Goal: Information Seeking & Learning: Learn about a topic

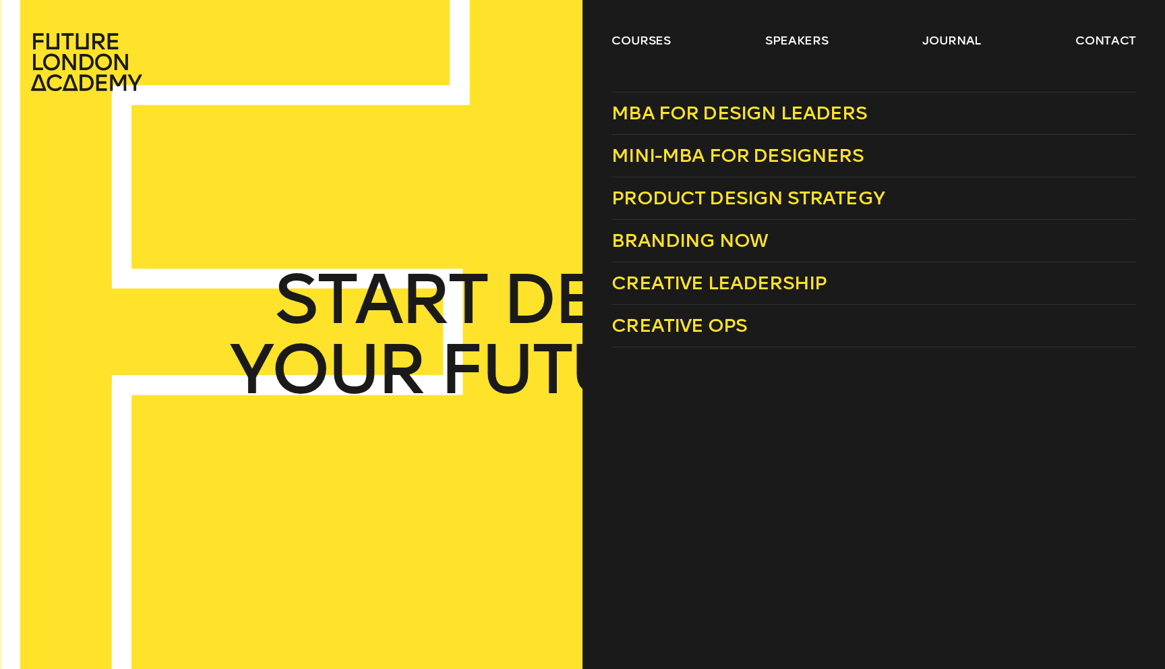
click at [650, 27] on header "courses speakers journal contact" at bounding box center [582, 46] width 1165 height 92
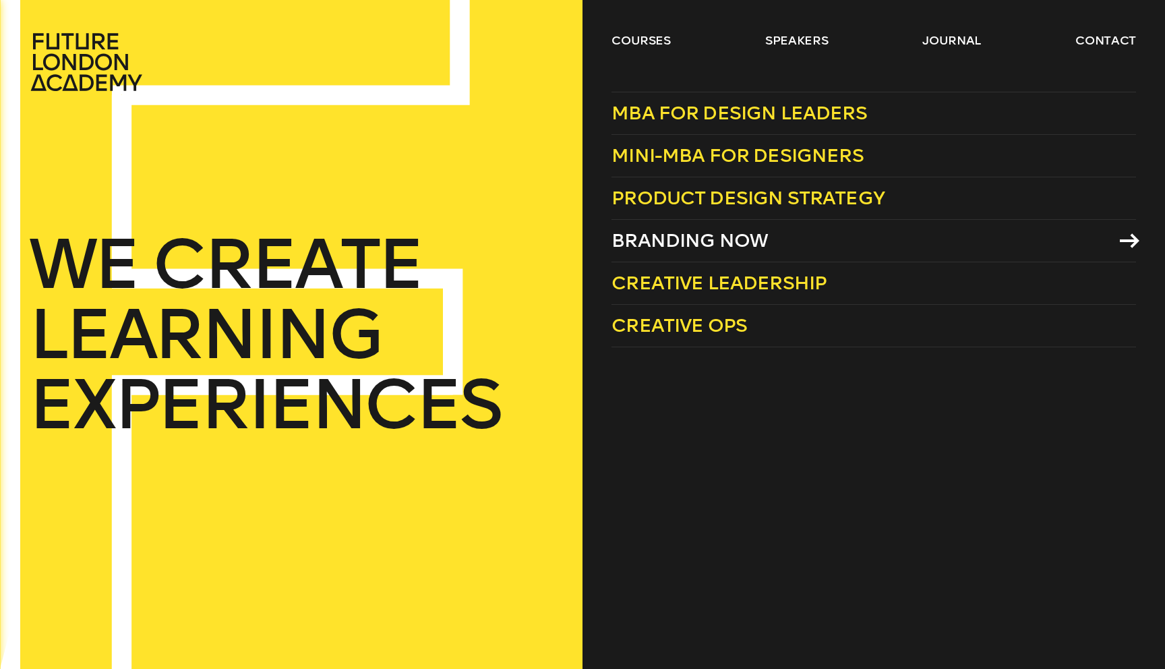
click at [700, 236] on span "Branding Now" at bounding box center [689, 240] width 156 height 22
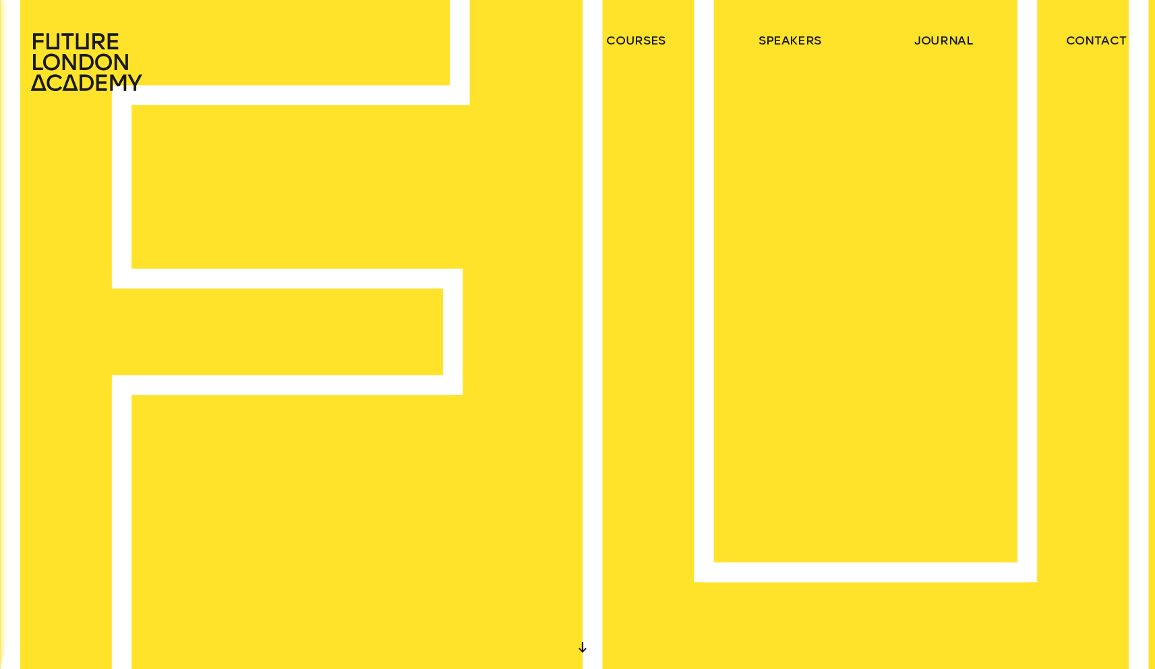
scroll to position [8, 0]
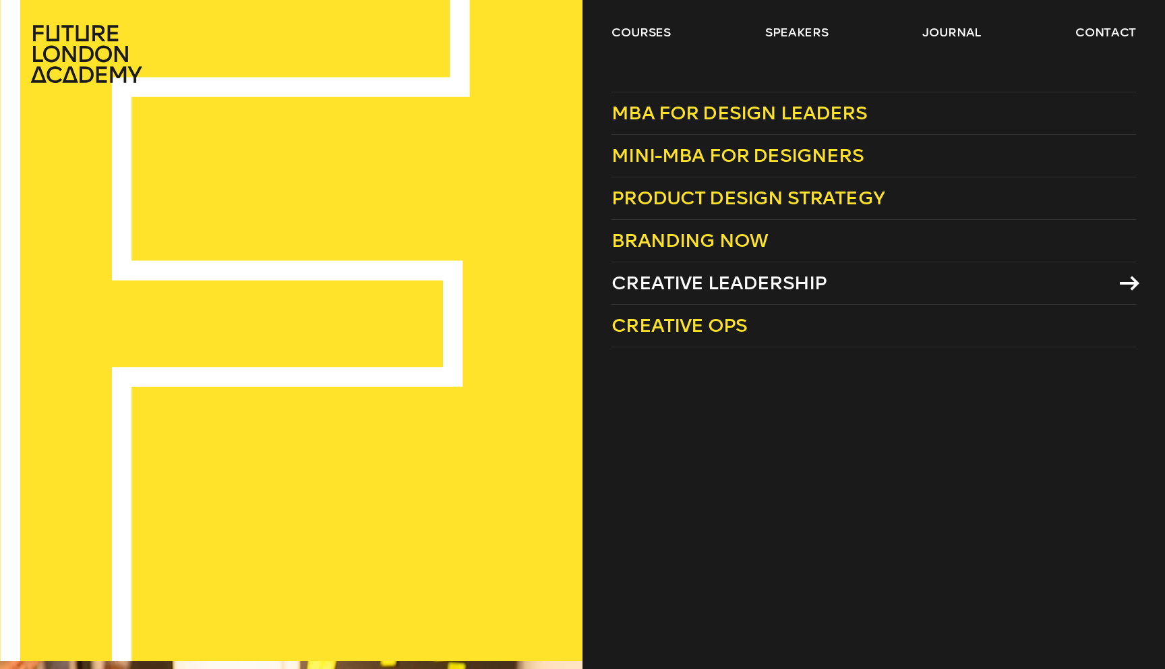
click at [682, 284] on span "Creative Leadership" at bounding box center [718, 283] width 215 height 22
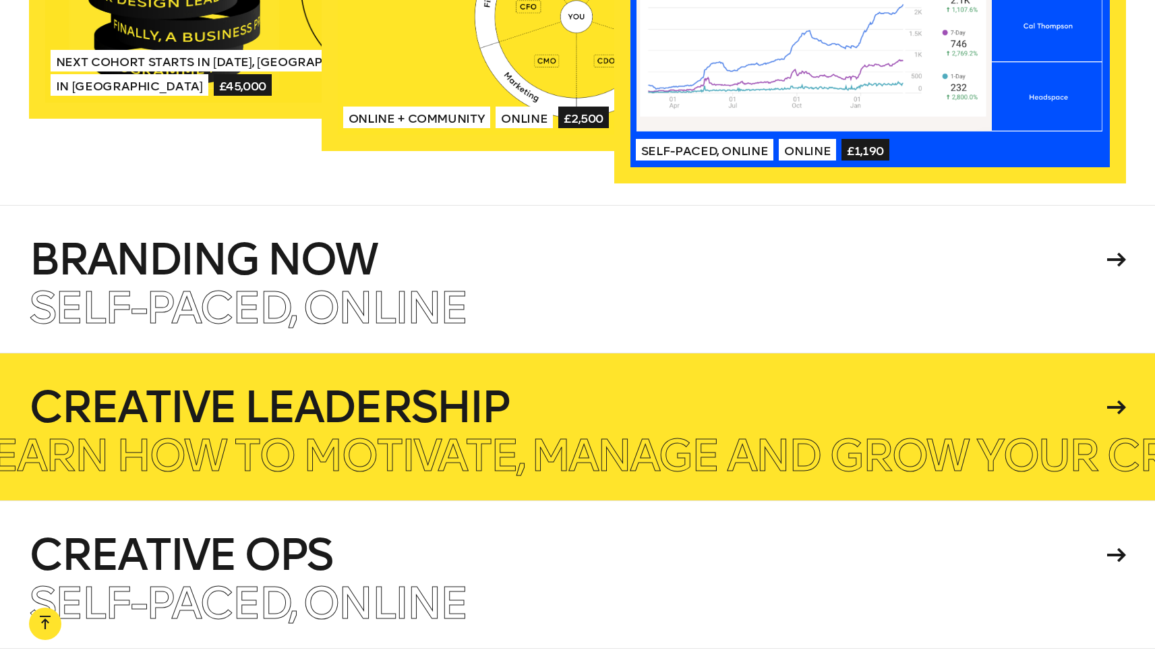
scroll to position [3255, 0]
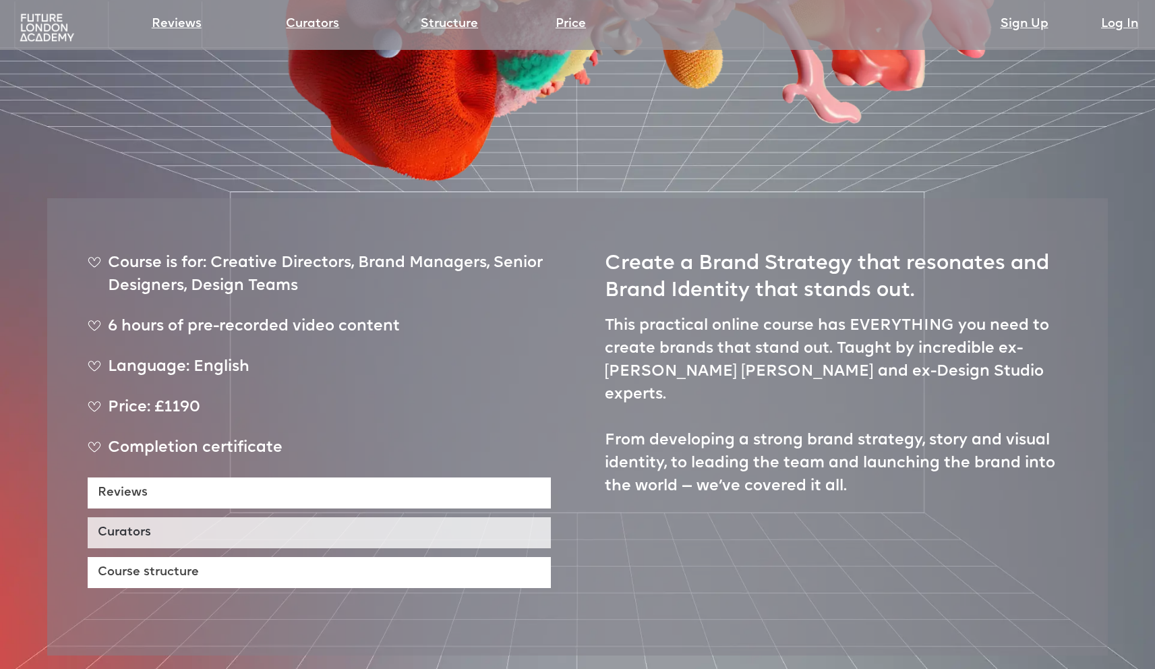
scroll to position [504, 0]
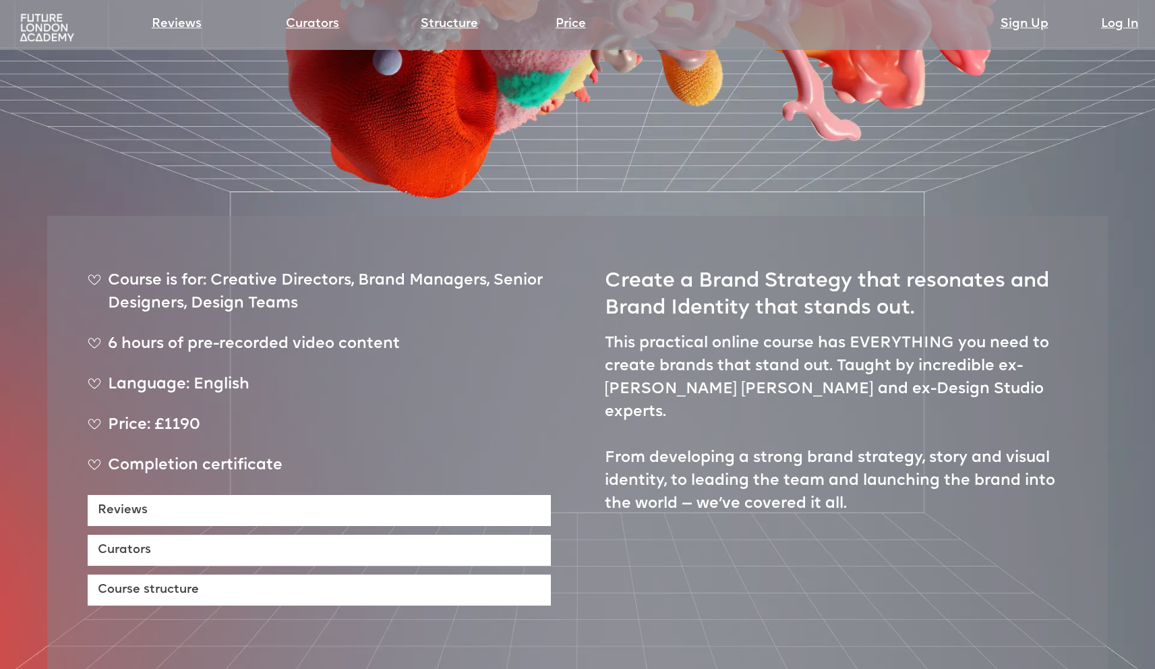
click at [186, 414] on div "Price: £1190" at bounding box center [319, 431] width 463 height 34
click at [187, 414] on div "Price: £1190" at bounding box center [319, 431] width 463 height 34
click at [173, 414] on div "Price: £1190" at bounding box center [319, 431] width 463 height 34
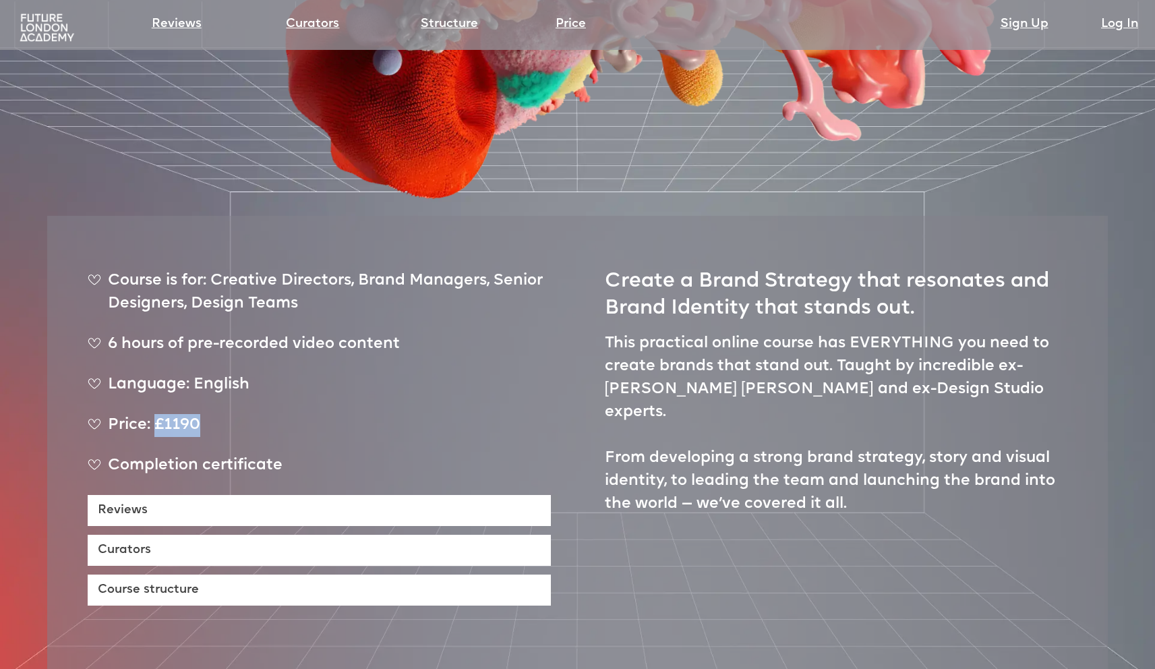
drag, startPoint x: 154, startPoint y: 377, endPoint x: 202, endPoint y: 373, distance: 47.4
click at [202, 414] on div "Price: £1190" at bounding box center [319, 431] width 463 height 34
copy div "£1190"
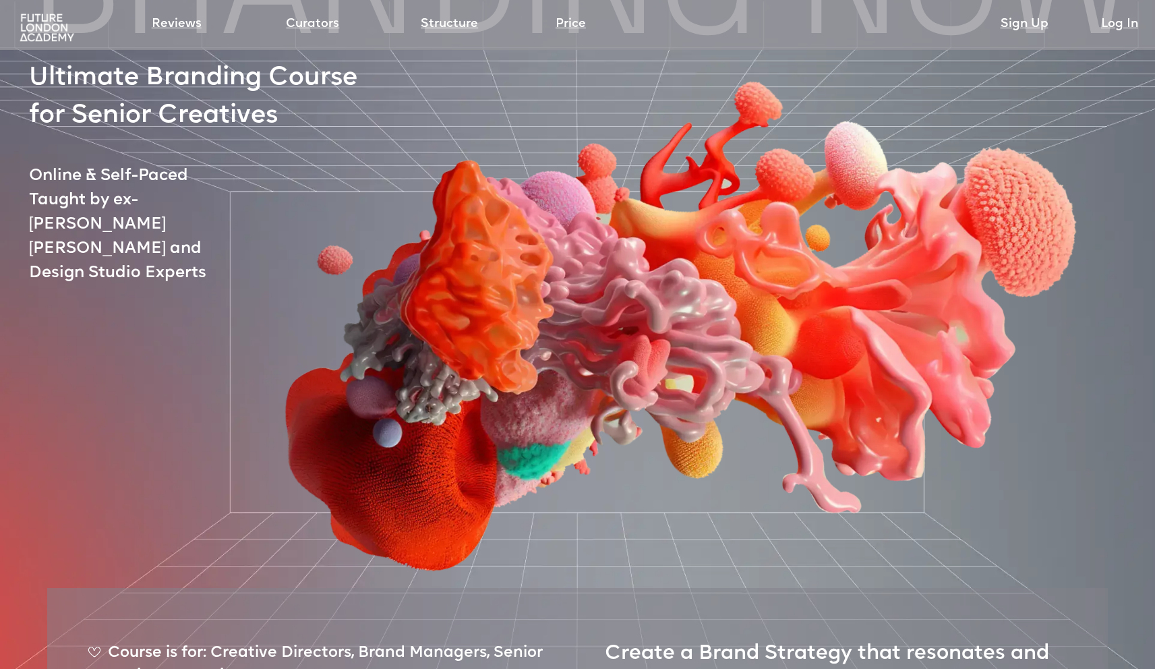
scroll to position [0, 0]
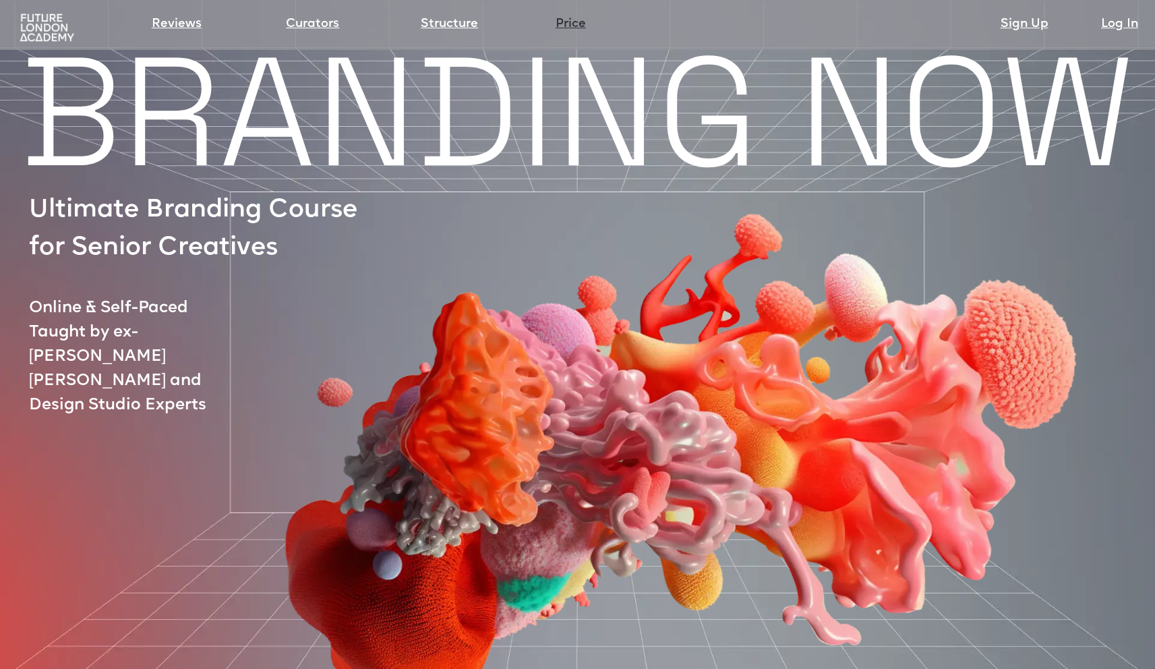
click at [565, 15] on link "Price" at bounding box center [570, 24] width 30 height 19
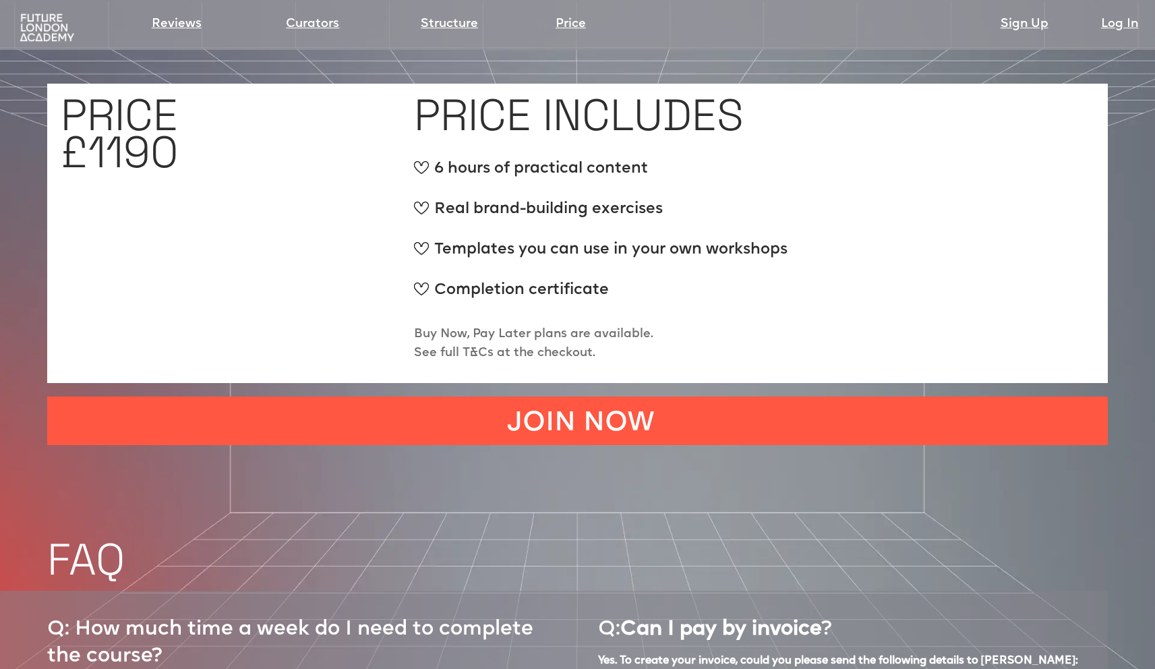
scroll to position [5231, 0]
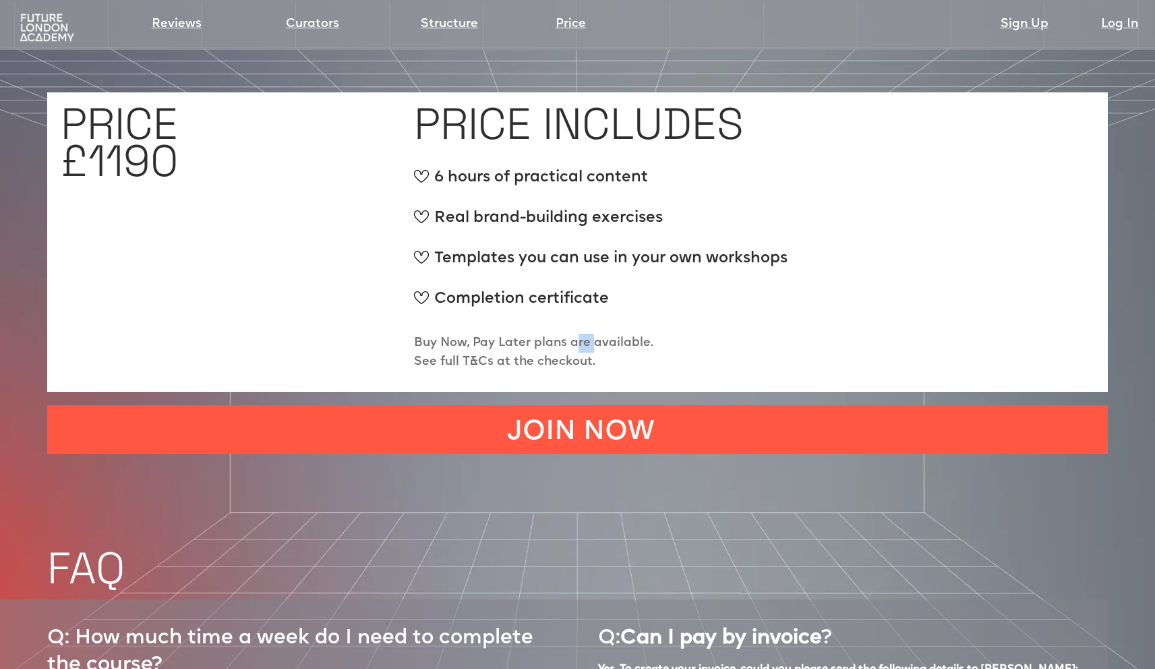
drag, startPoint x: 590, startPoint y: 297, endPoint x: 539, endPoint y: 301, distance: 51.4
click at [578, 334] on p "Buy Now, Pay Later plans are available. See full T&Cs at the checkout." at bounding box center [533, 353] width 239 height 38
drag, startPoint x: 535, startPoint y: 296, endPoint x: 548, endPoint y: 295, distance: 12.8
click at [548, 334] on p "Buy Now, Pay Later plans are available. See full T&Cs at the checkout." at bounding box center [533, 353] width 239 height 38
click at [593, 334] on p "Buy Now, Pay Later plans are available. See full T&Cs at the checkout." at bounding box center [533, 353] width 239 height 38
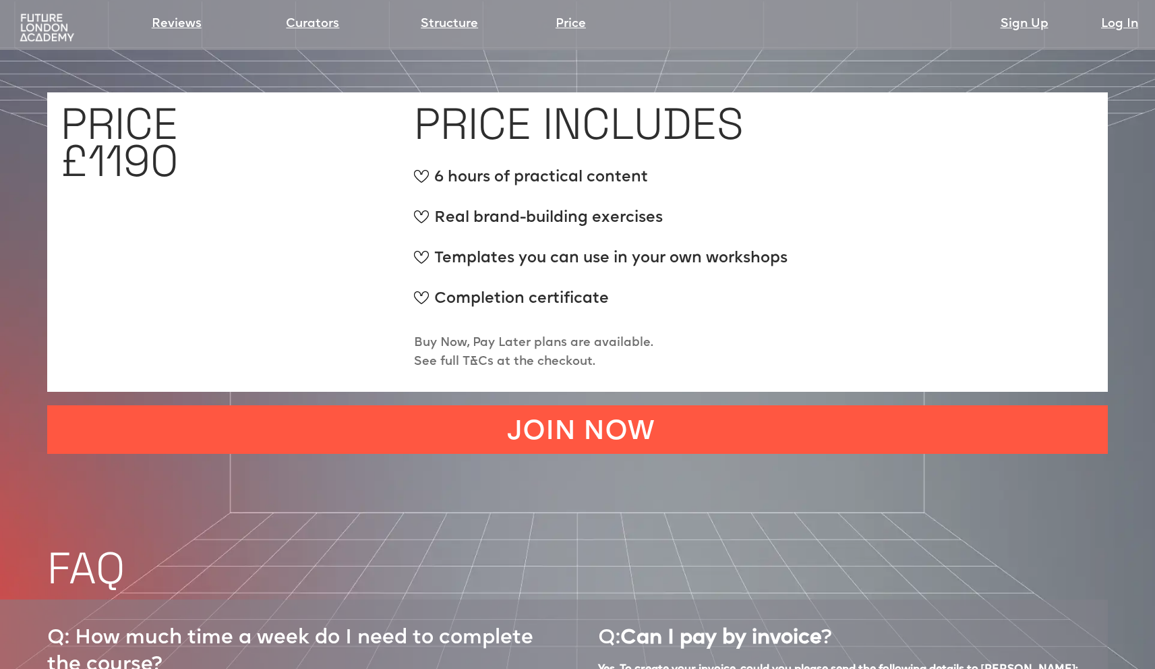
click at [614, 334] on p "Buy Now, Pay Later plans are available. See full T&Cs at the checkout." at bounding box center [533, 353] width 239 height 38
drag, startPoint x: 592, startPoint y: 127, endPoint x: 557, endPoint y: 130, distance: 35.2
click at [557, 166] on div "6 hours of practical content" at bounding box center [600, 183] width 373 height 34
click at [511, 166] on div "6 hours of practical content" at bounding box center [600, 183] width 373 height 34
drag, startPoint x: 575, startPoint y: 127, endPoint x: 598, endPoint y: 127, distance: 22.9
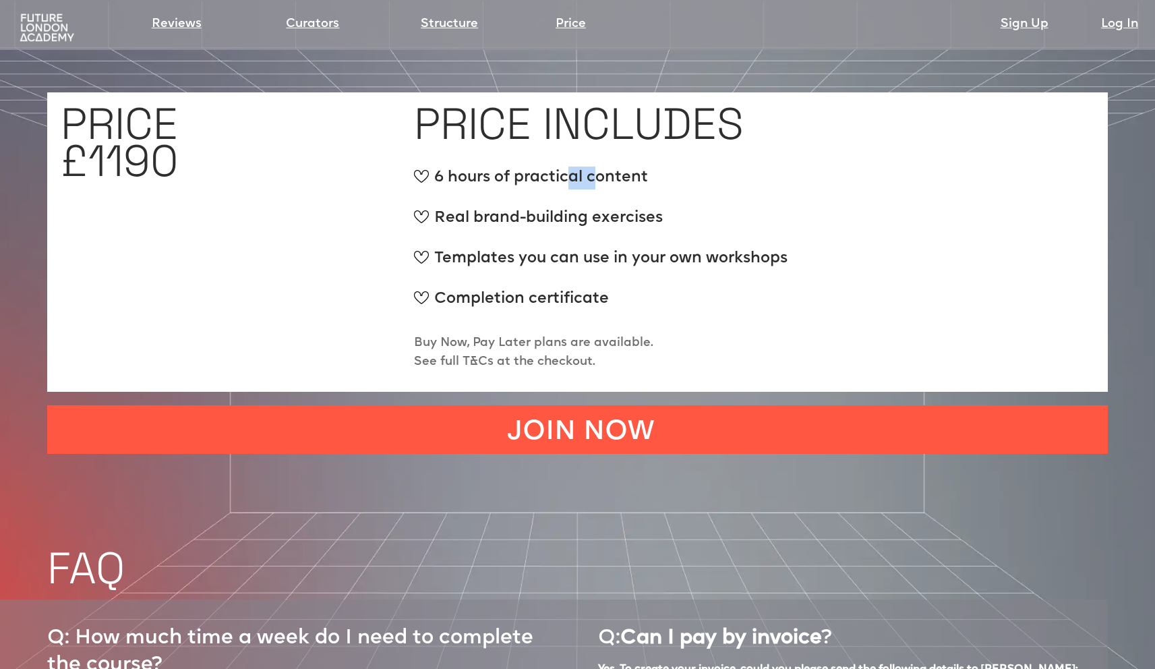
click at [598, 166] on div "6 hours of practical content" at bounding box center [600, 183] width 373 height 34
click at [615, 166] on div "6 hours of practical content" at bounding box center [600, 183] width 373 height 34
drag, startPoint x: 546, startPoint y: 169, endPoint x: 521, endPoint y: 173, distance: 25.2
click at [537, 207] on div "Real brand-building exercises" at bounding box center [600, 224] width 373 height 34
click at [521, 207] on div "Real brand-building exercises" at bounding box center [600, 224] width 373 height 34
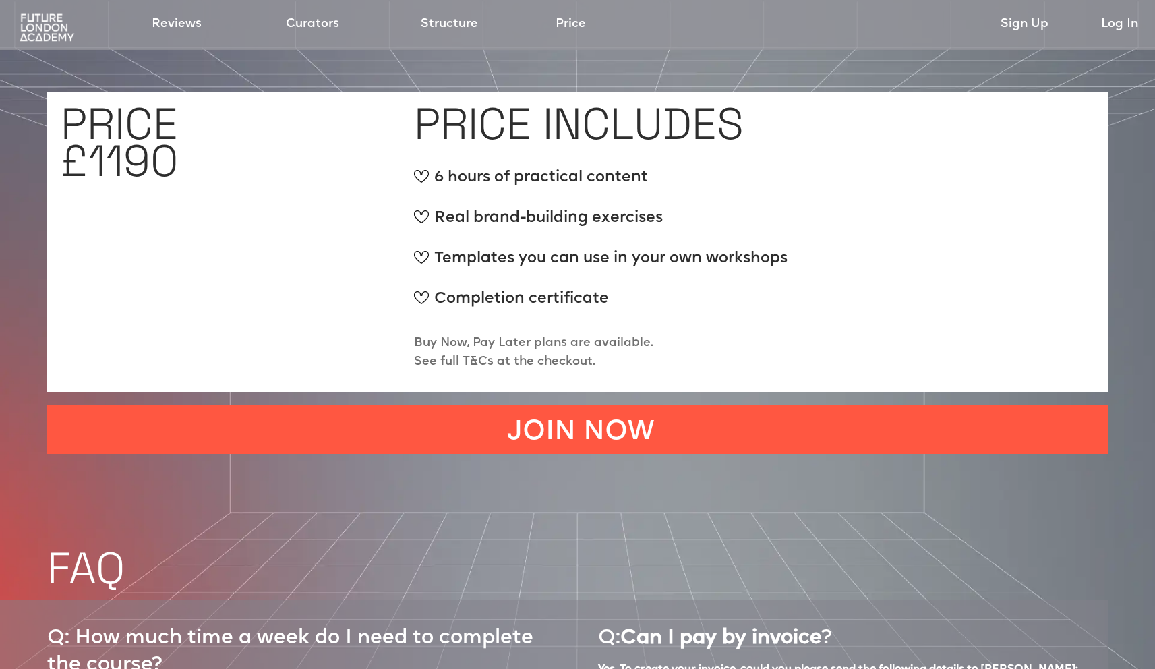
drag, startPoint x: 543, startPoint y: 191, endPoint x: 586, endPoint y: 195, distance: 43.3
click at [565, 193] on ul "6 hours of practical content Real brand-building exercises Templates you can us…" at bounding box center [600, 247] width 373 height 162
click at [589, 198] on ul "6 hours of practical content Real brand-building exercises Templates you can us…" at bounding box center [600, 247] width 373 height 162
drag, startPoint x: 557, startPoint y: 212, endPoint x: 547, endPoint y: 213, distance: 10.2
click at [555, 247] on div "Templates you can use in your own workshops" at bounding box center [600, 264] width 373 height 34
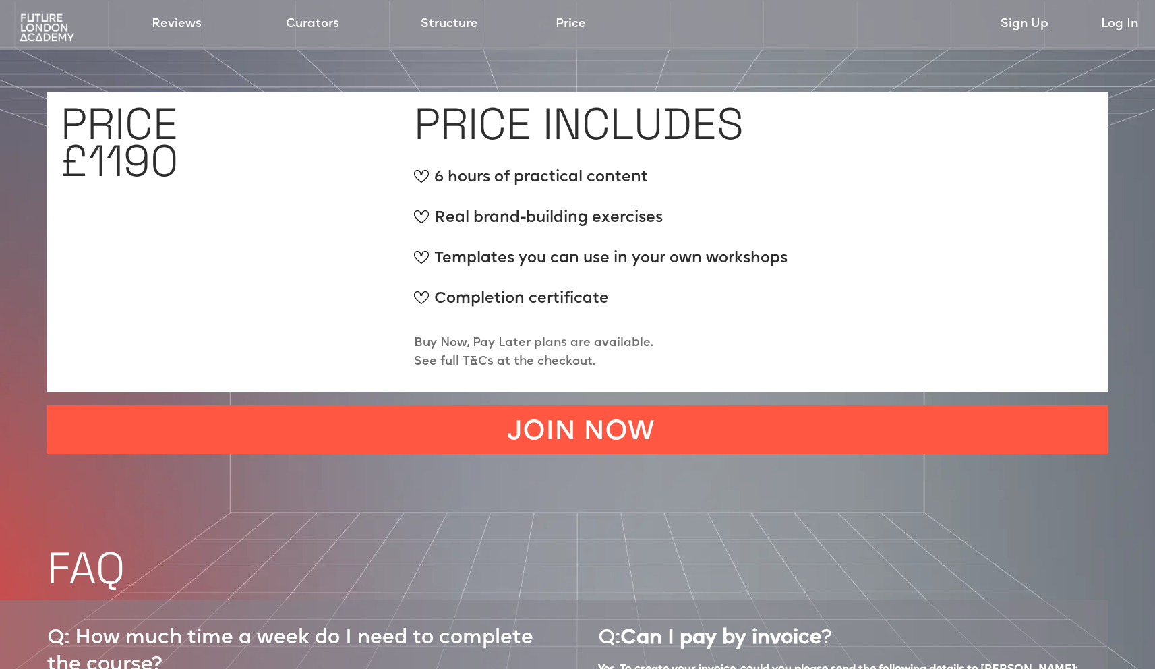
click at [546, 247] on div "Templates you can use in your own workshops" at bounding box center [600, 264] width 373 height 34
drag, startPoint x: 632, startPoint y: 213, endPoint x: 663, endPoint y: 211, distance: 31.1
click at [638, 247] on div "Templates you can use in your own workshops" at bounding box center [600, 264] width 373 height 34
click at [663, 247] on div "Templates you can use in your own workshops" at bounding box center [600, 264] width 373 height 34
drag, startPoint x: 680, startPoint y: 214, endPoint x: 632, endPoint y: 214, distance: 48.5
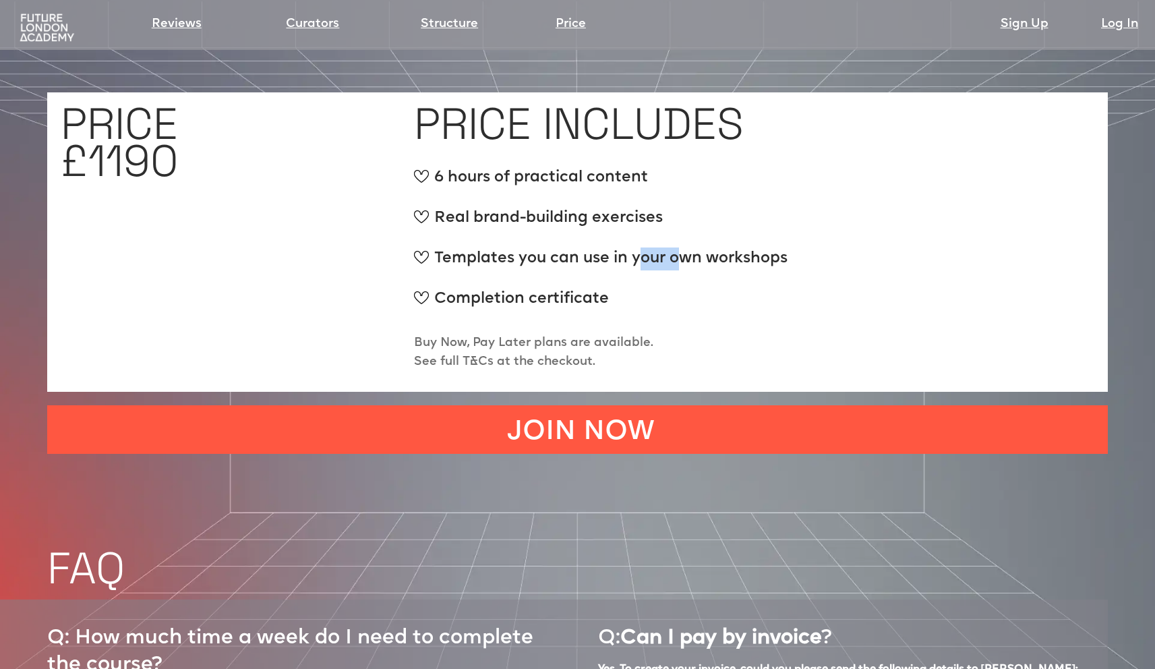
click at [636, 247] on div "Templates you can use in your own workshops" at bounding box center [600, 264] width 373 height 34
click at [594, 247] on div "Templates you can use in your own workshops" at bounding box center [600, 264] width 373 height 34
drag, startPoint x: 557, startPoint y: 214, endPoint x: 648, endPoint y: 211, distance: 91.7
click at [643, 247] on div "Templates you can use in your own workshops" at bounding box center [600, 264] width 373 height 34
click at [667, 247] on div "Templates you can use in your own workshops" at bounding box center [600, 264] width 373 height 34
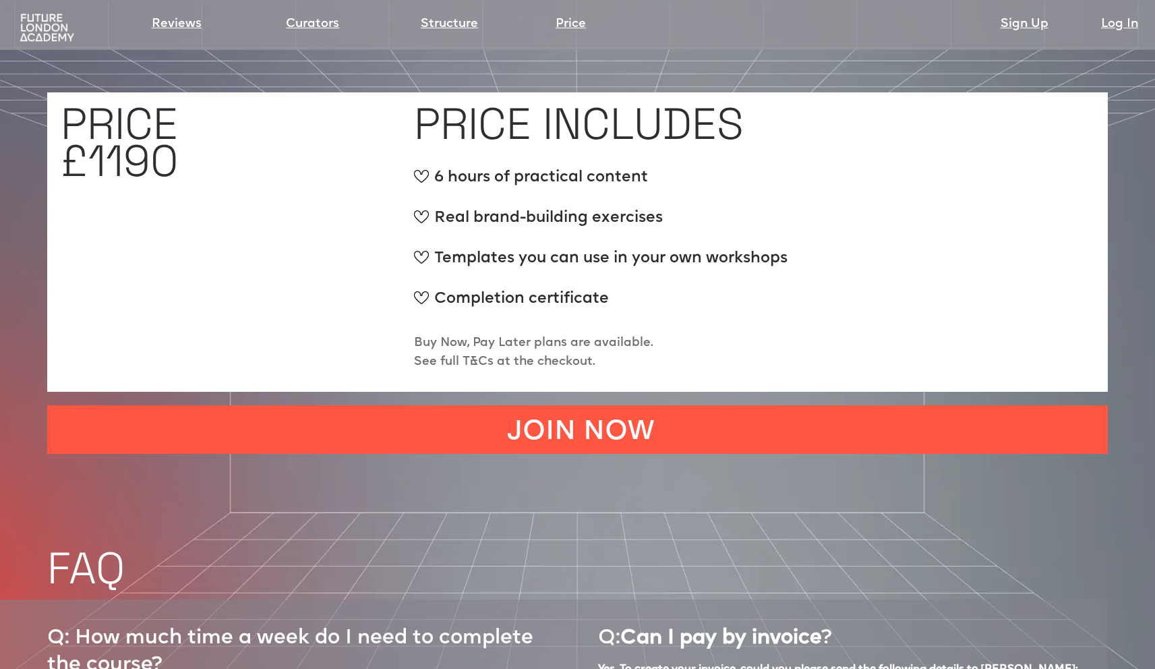
scroll to position [5465, 0]
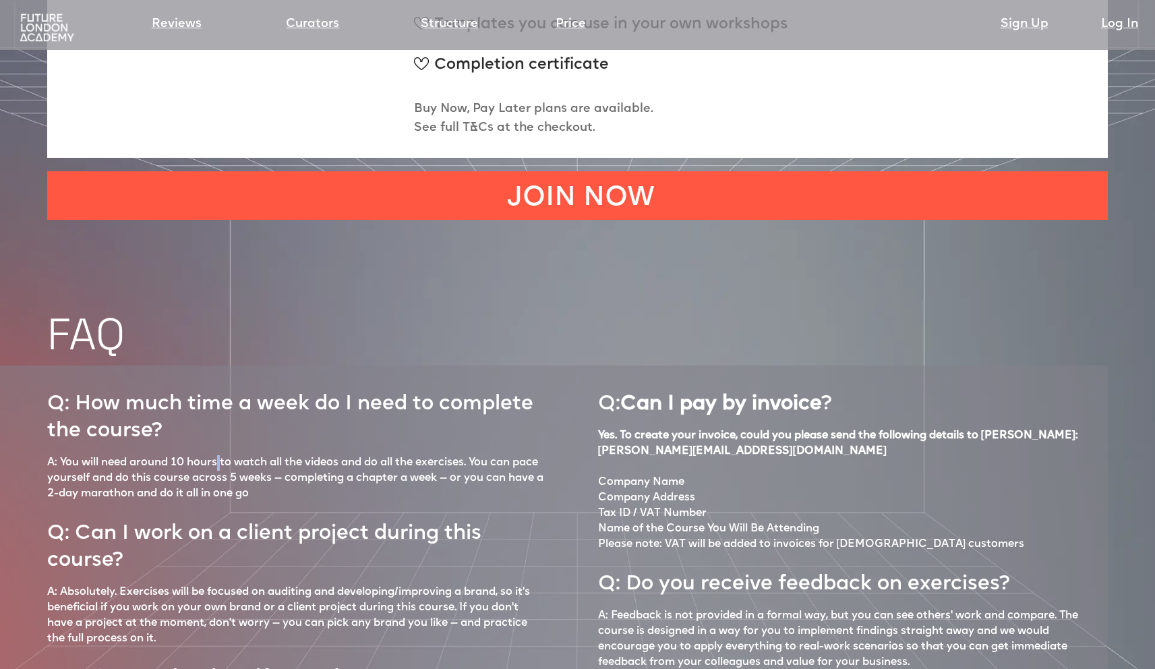
drag, startPoint x: 218, startPoint y: 417, endPoint x: 257, endPoint y: 418, distance: 39.1
click at [228, 455] on p "A: You will need around 10 hours to watch all the videos and do all the exercis…" at bounding box center [295, 478] width 497 height 47
drag, startPoint x: 257, startPoint y: 418, endPoint x: 283, endPoint y: 418, distance: 25.6
click at [282, 455] on p "A: You will need around 10 hours to watch all the videos and do all the exercis…" at bounding box center [295, 478] width 497 height 47
drag, startPoint x: 330, startPoint y: 418, endPoint x: 395, endPoint y: 418, distance: 64.7
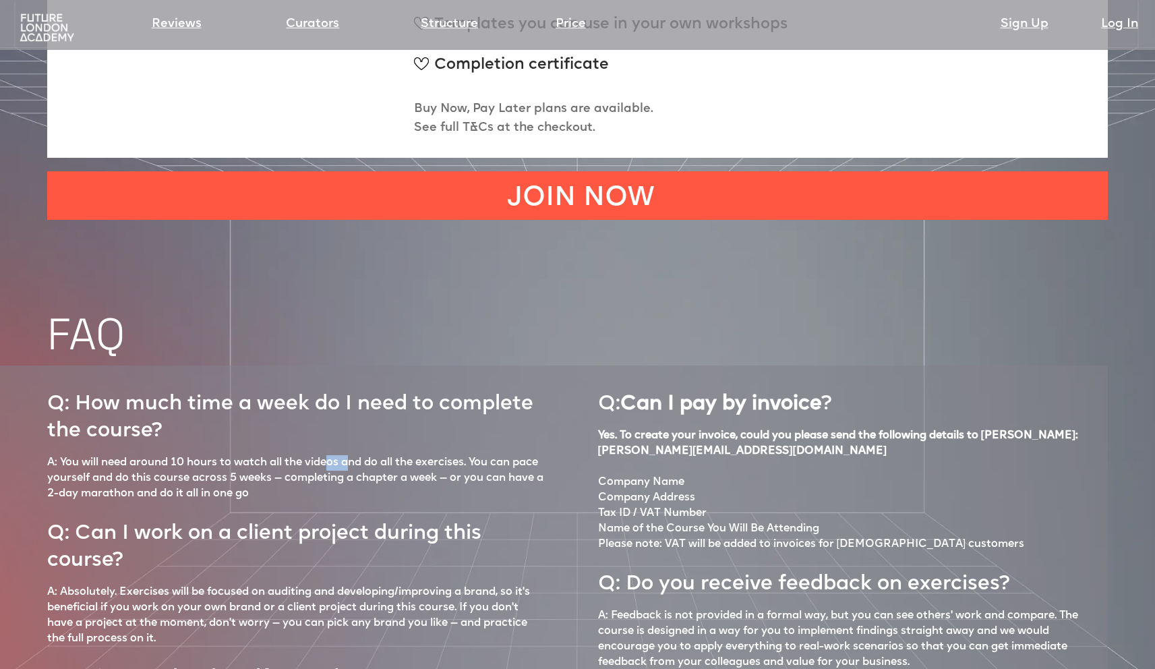
click at [359, 455] on p "A: You will need around 10 hours to watch all the videos and do all the exercis…" at bounding box center [295, 478] width 497 height 47
drag, startPoint x: 443, startPoint y: 415, endPoint x: 356, endPoint y: 417, distance: 87.0
click at [381, 455] on p "A: You will need around 10 hours to watch all the videos and do all the exercis…" at bounding box center [295, 478] width 497 height 47
drag, startPoint x: 340, startPoint y: 417, endPoint x: 317, endPoint y: 418, distance: 23.6
click at [337, 455] on p "A: You will need around 10 hours to watch all the videos and do all the exercis…" at bounding box center [295, 478] width 497 height 47
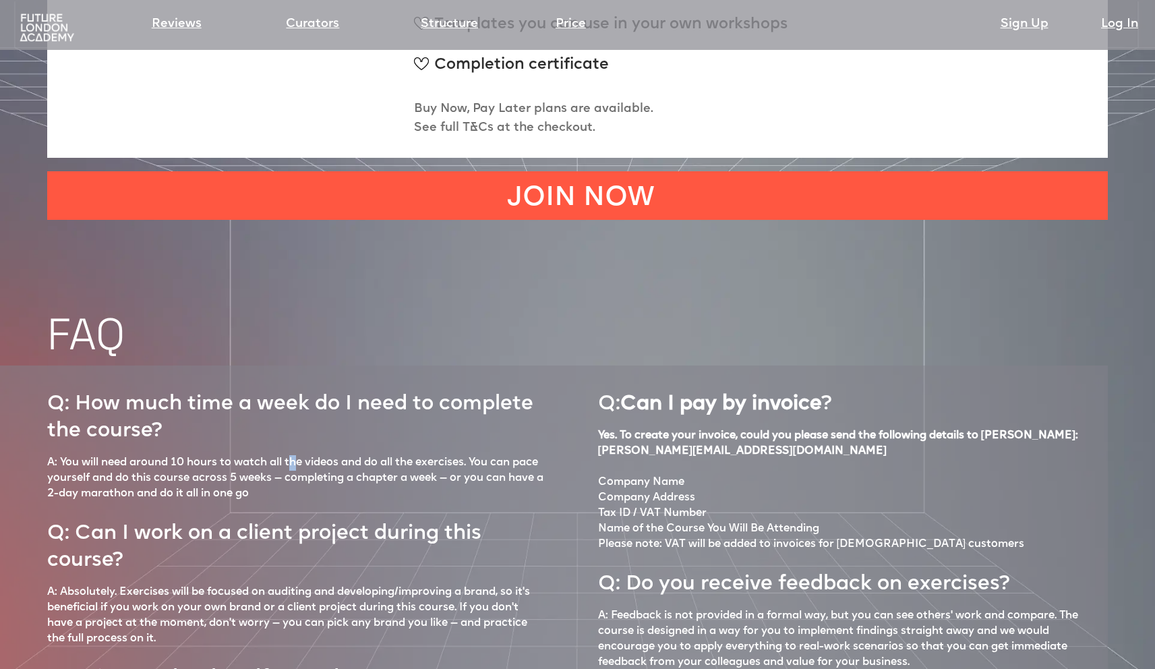
drag, startPoint x: 302, startPoint y: 418, endPoint x: 290, endPoint y: 419, distance: 11.5
click at [293, 455] on p "A: You will need around 10 hours to watch all the videos and do all the exercis…" at bounding box center [295, 478] width 497 height 47
drag, startPoint x: 214, startPoint y: 433, endPoint x: 280, endPoint y: 434, distance: 65.4
click at [280, 455] on p "A: You will need around 10 hours to watch all the videos and do all the exercis…" at bounding box center [295, 478] width 497 height 47
drag, startPoint x: 401, startPoint y: 433, endPoint x: 424, endPoint y: 433, distance: 22.9
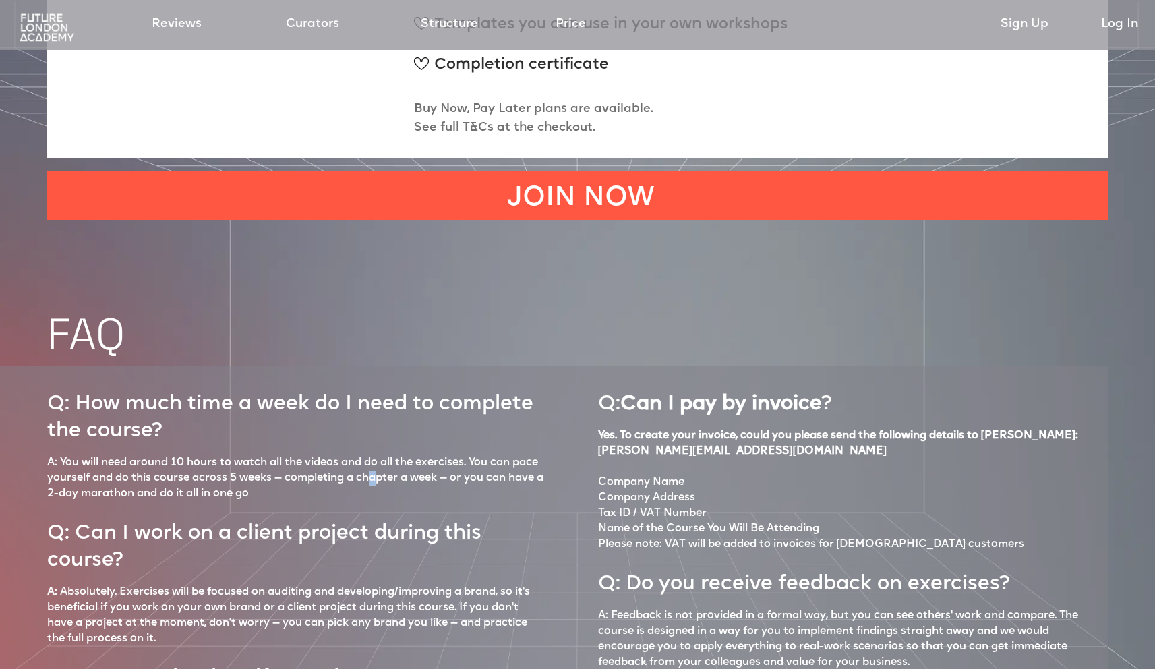
click at [406, 455] on p "A: You will need around 10 hours to watch all the videos and do all the exercis…" at bounding box center [295, 478] width 497 height 47
drag, startPoint x: 375, startPoint y: 427, endPoint x: 287, endPoint y: 430, distance: 87.7
click at [342, 455] on p "A: You will need around 10 hours to watch all the videos and do all the exercis…" at bounding box center [295, 478] width 497 height 47
drag, startPoint x: 218, startPoint y: 429, endPoint x: 427, endPoint y: 425, distance: 209.0
click at [421, 455] on p "A: You will need around 10 hours to watch all the videos and do all the exercis…" at bounding box center [295, 478] width 497 height 47
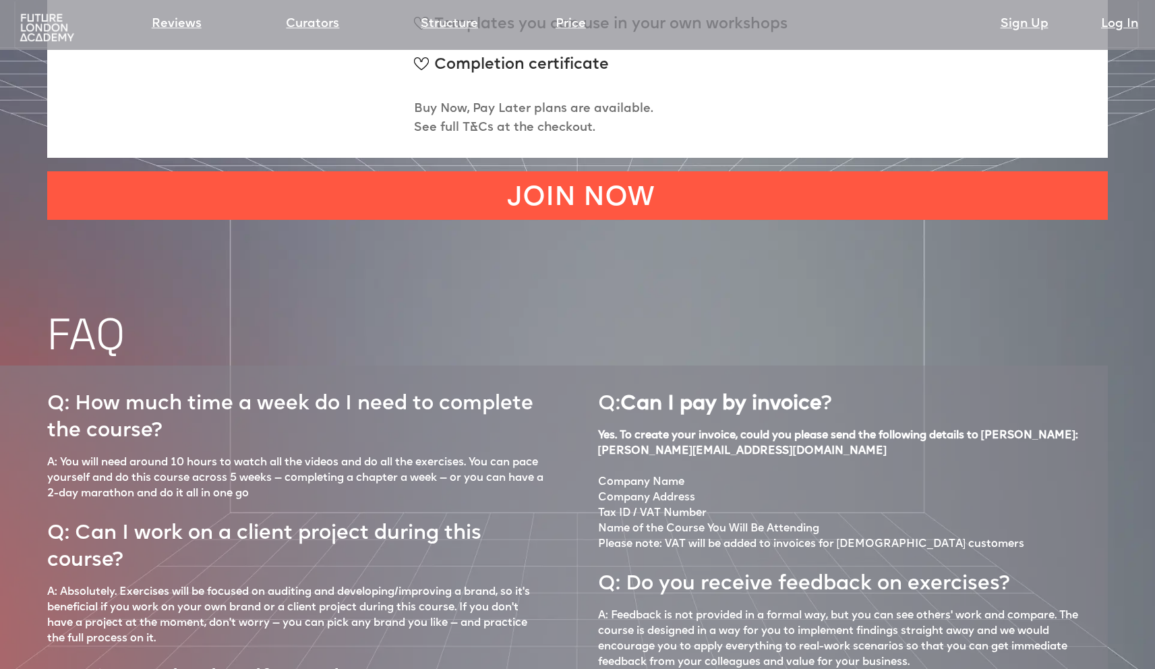
drag, startPoint x: 445, startPoint y: 427, endPoint x: 388, endPoint y: 428, distance: 57.3
click at [445, 455] on p "A: You will need around 10 hours to watch all the videos and do all the exercis…" at bounding box center [295, 478] width 497 height 47
drag, startPoint x: 388, startPoint y: 428, endPoint x: 301, endPoint y: 431, distance: 87.0
click at [320, 455] on p "A: You will need around 10 hours to watch all the videos and do all the exercis…" at bounding box center [295, 478] width 497 height 47
drag, startPoint x: 285, startPoint y: 432, endPoint x: 241, endPoint y: 433, distance: 44.5
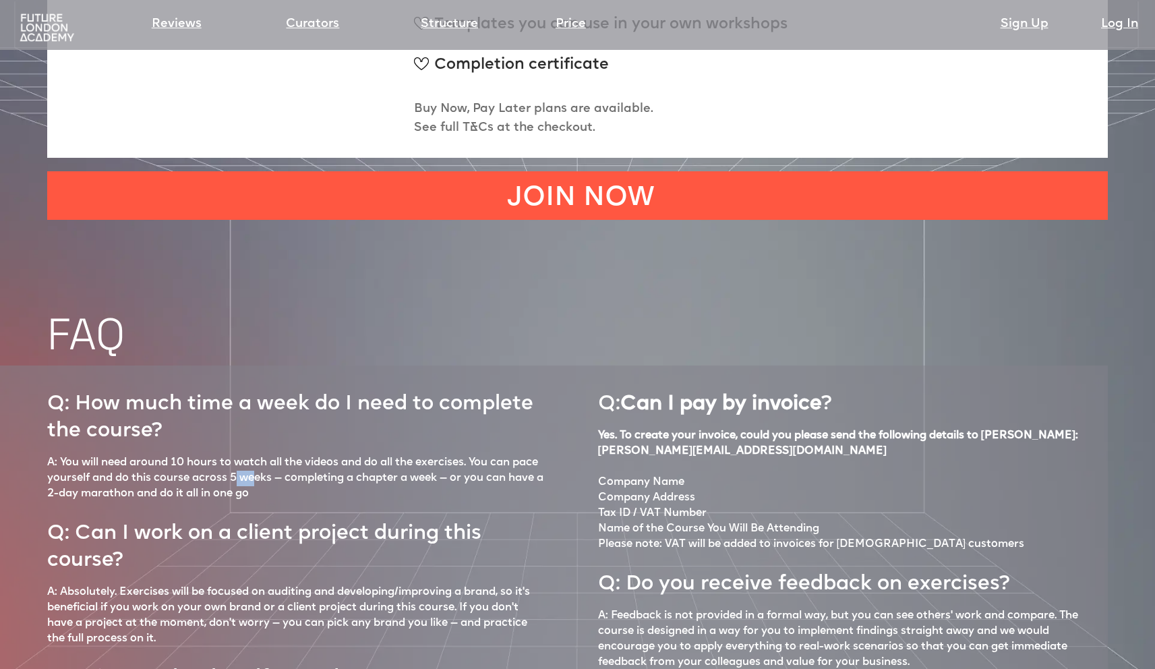
click at [263, 455] on p "A: You will need around 10 hours to watch all the videos and do all the exercis…" at bounding box center [295, 478] width 497 height 47
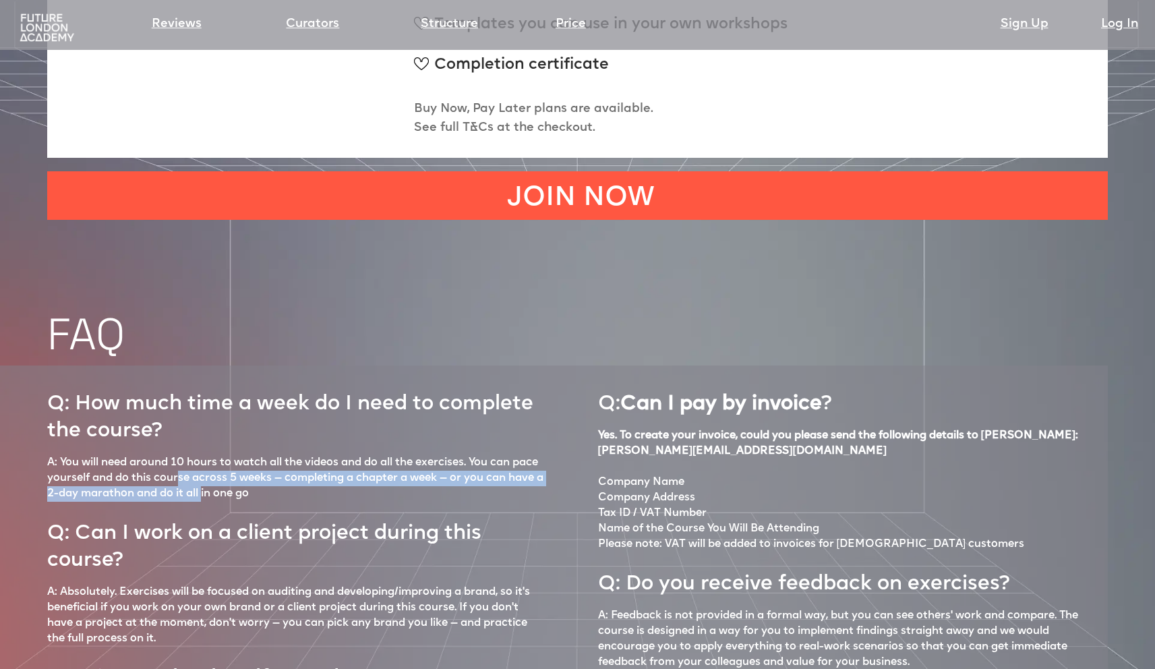
drag, startPoint x: 209, startPoint y: 437, endPoint x: 253, endPoint y: 440, distance: 44.6
click at [243, 455] on p "A: You will need around 10 hours to watch all the videos and do all the exercis…" at bounding box center [295, 478] width 497 height 47
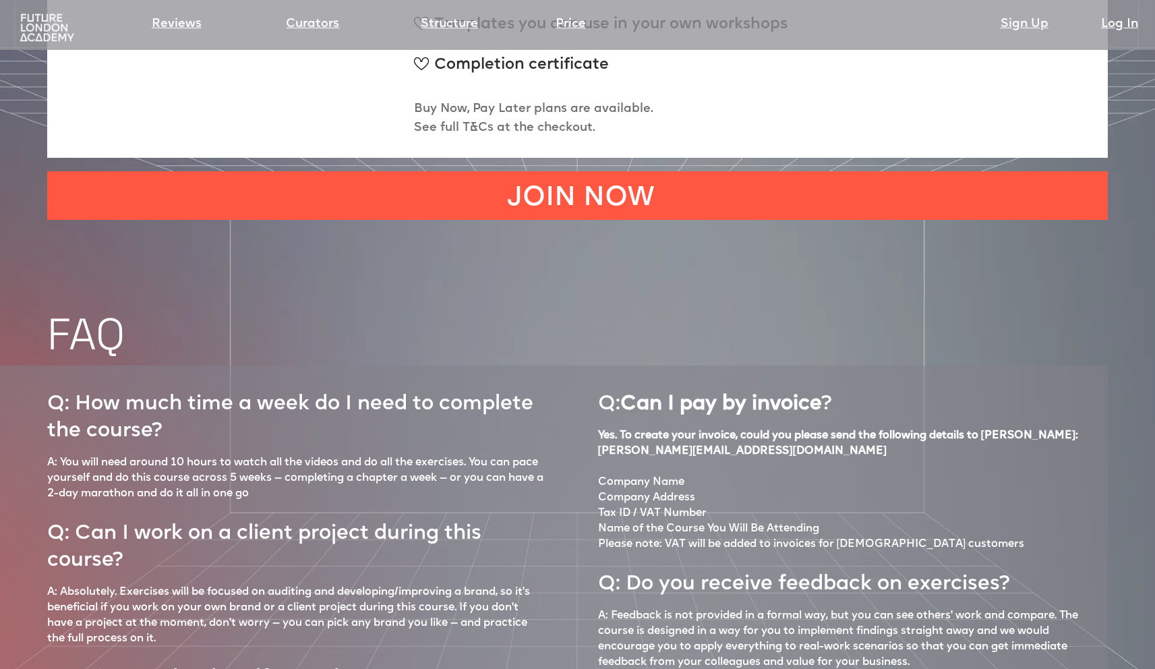
click at [260, 455] on p "A: You will need around 10 hours to watch all the videos and do all the exercis…" at bounding box center [295, 478] width 497 height 47
drag, startPoint x: 285, startPoint y: 445, endPoint x: 221, endPoint y: 447, distance: 64.1
click at [228, 455] on p "A: You will need around 10 hours to watch all the videos and do all the exercis…" at bounding box center [295, 478] width 497 height 47
drag, startPoint x: 176, startPoint y: 448, endPoint x: 169, endPoint y: 448, distance: 6.8
click at [173, 455] on p "A: You will need around 10 hours to watch all the videos and do all the exercis…" at bounding box center [295, 478] width 497 height 47
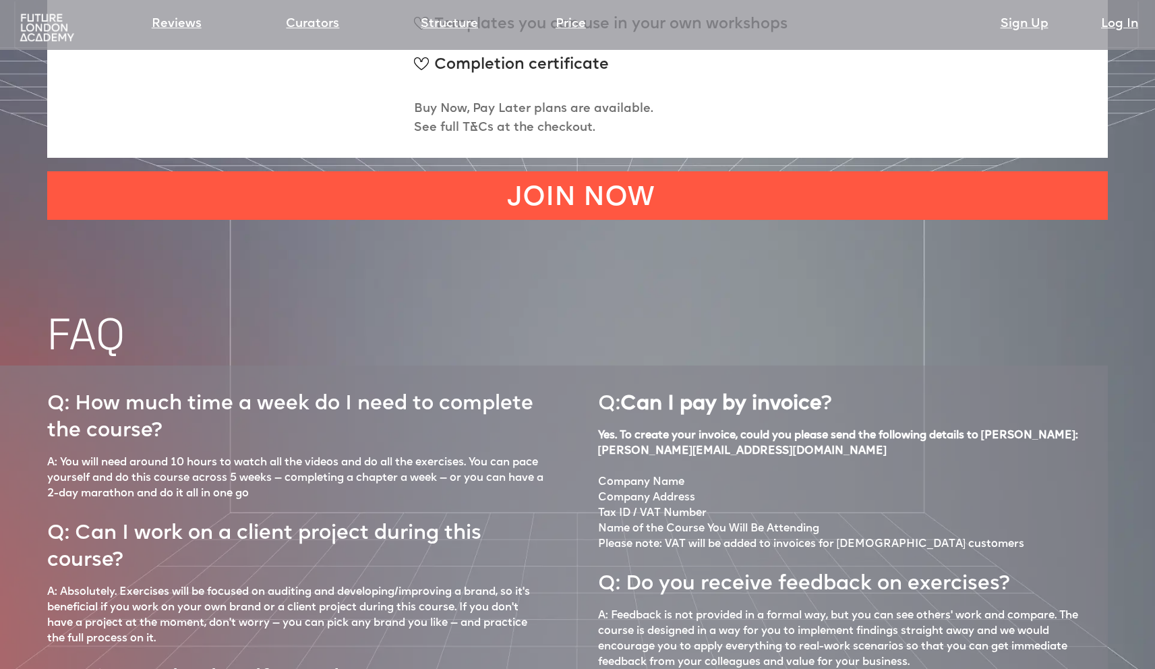
drag, startPoint x: 195, startPoint y: 442, endPoint x: 212, endPoint y: 443, distance: 16.2
click at [196, 455] on p "A: You will need around 10 hours to watch all the videos and do all the exercis…" at bounding box center [295, 478] width 497 height 47
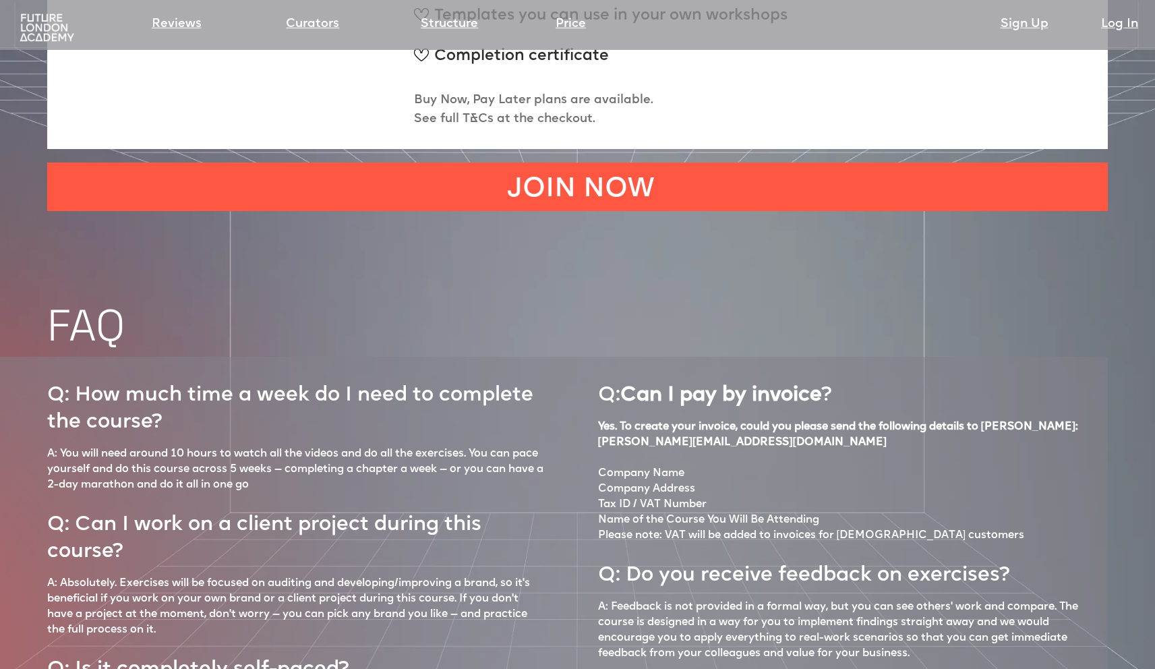
scroll to position [5496, 0]
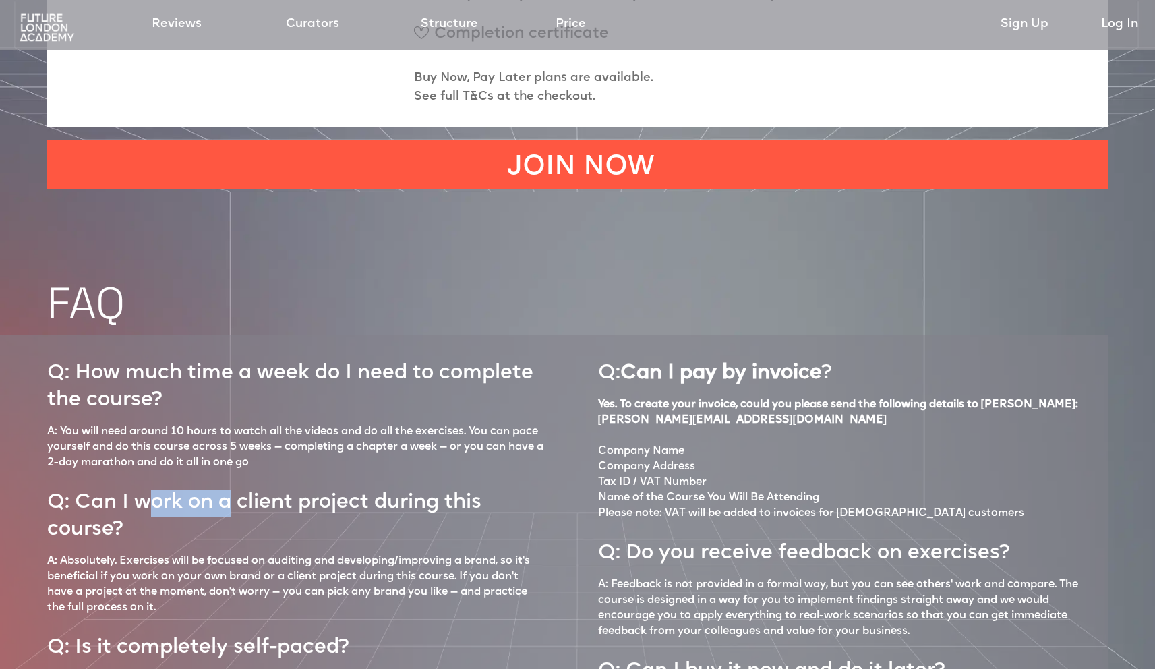
drag, startPoint x: 152, startPoint y: 454, endPoint x: 257, endPoint y: 450, distance: 105.2
click at [224, 477] on h2 "Q: Can I work on a client project during this course?" at bounding box center [295, 510] width 497 height 66
drag, startPoint x: 318, startPoint y: 450, endPoint x: 355, endPoint y: 451, distance: 36.4
click at [333, 477] on h2 "Q: Can I work on a client project during this course?" at bounding box center [295, 510] width 497 height 66
drag
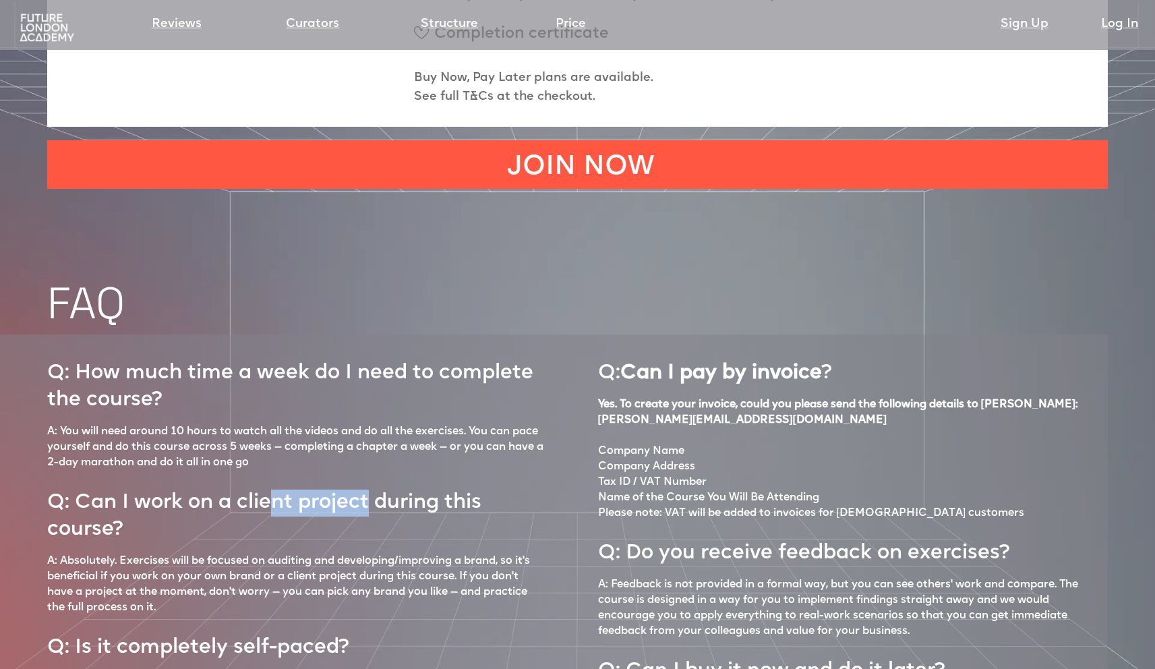
click at [273, 477] on h2 "Q: Can I work on a client project during this course?" at bounding box center [295, 510] width 497 height 66
click at [185, 477] on h2 "Q: Can I work on a client project during this course?" at bounding box center [295, 510] width 497 height 66
click at [293, 477] on h2 "Q: Can I work on a client project during this course?" at bounding box center [295, 510] width 497 height 66
click at [333, 477] on h2 "Q: Can I work on a client project during this course?" at bounding box center [295, 510] width 497 height 66
click at [278, 503] on div "Q: How much time a week do I need to complete the course? A: You will need arou…" at bounding box center [295, 585] width 497 height 475
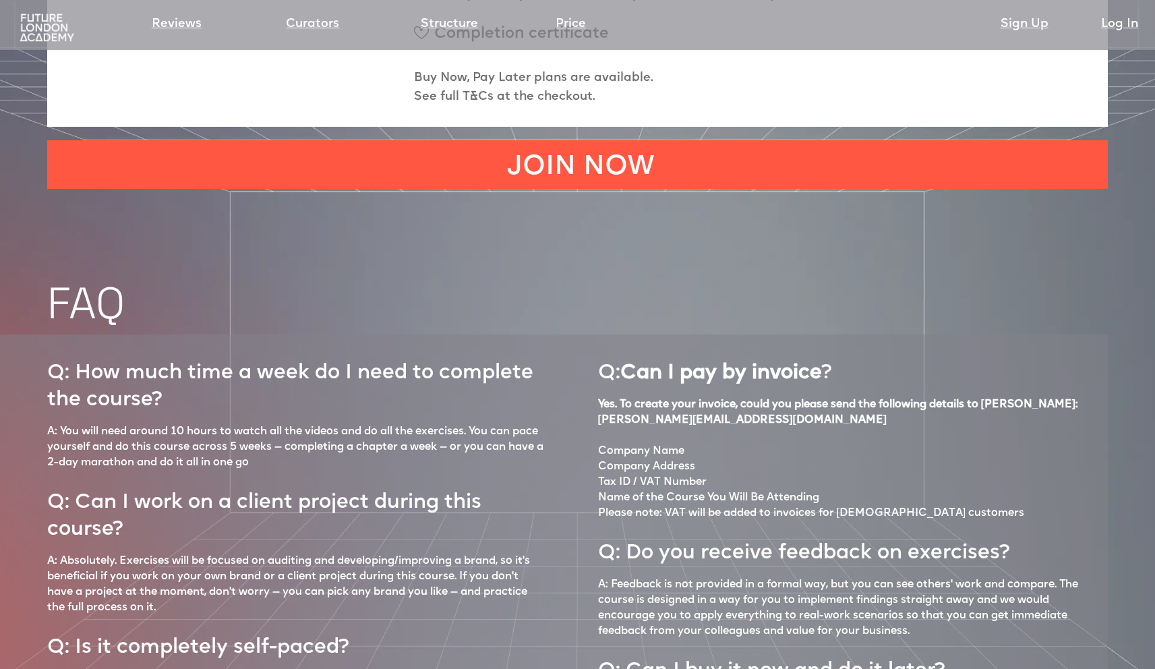
click at [374, 502] on div "Q: How much time a week do I need to complete the course? A: You will need arou…" at bounding box center [295, 585] width 497 height 475
click at [371, 553] on p "A: Absolutely. Exercises will be focused on auditing and developing/improving a…" at bounding box center [295, 584] width 497 height 62
click at [291, 553] on p "A: Absolutely. Exercises will be focused on auditing and developing/improving a…" at bounding box center [295, 584] width 497 height 62
click at [174, 553] on p "A: Absolutely. Exercises will be focused on auditing and developing/improving a…" at bounding box center [295, 584] width 497 height 62
click at [338, 553] on p "A: Absolutely. Exercises will be focused on auditing and developing/improving a…" at bounding box center [295, 584] width 497 height 62
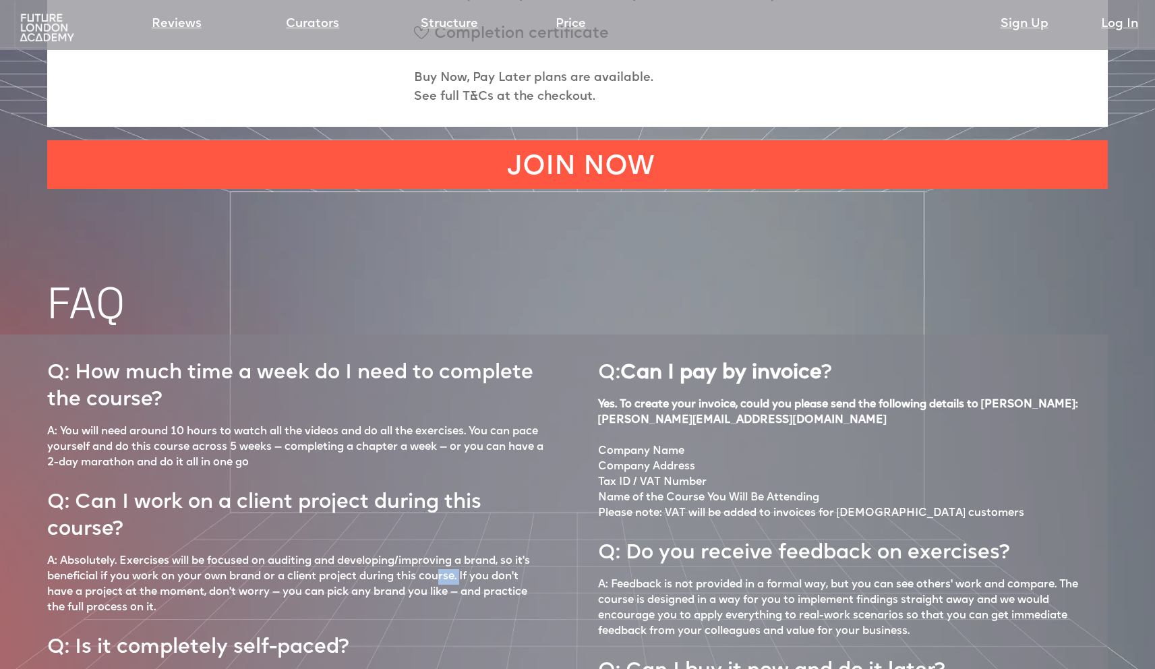
click at [468, 553] on p "A: Absolutely. Exercises will be focused on auditing and developing/improving a…" at bounding box center [295, 584] width 497 height 62
click at [373, 553] on p "A: Absolutely. Exercises will be focused on auditing and developing/improving a…" at bounding box center [295, 584] width 497 height 62
click at [233, 553] on p "A: Absolutely. Exercises will be focused on auditing and developing/improving a…" at bounding box center [295, 584] width 497 height 62
click at [185, 553] on p "A: Absolutely. Exercises will be focused on auditing and developing/improving a…" at bounding box center [295, 584] width 497 height 62
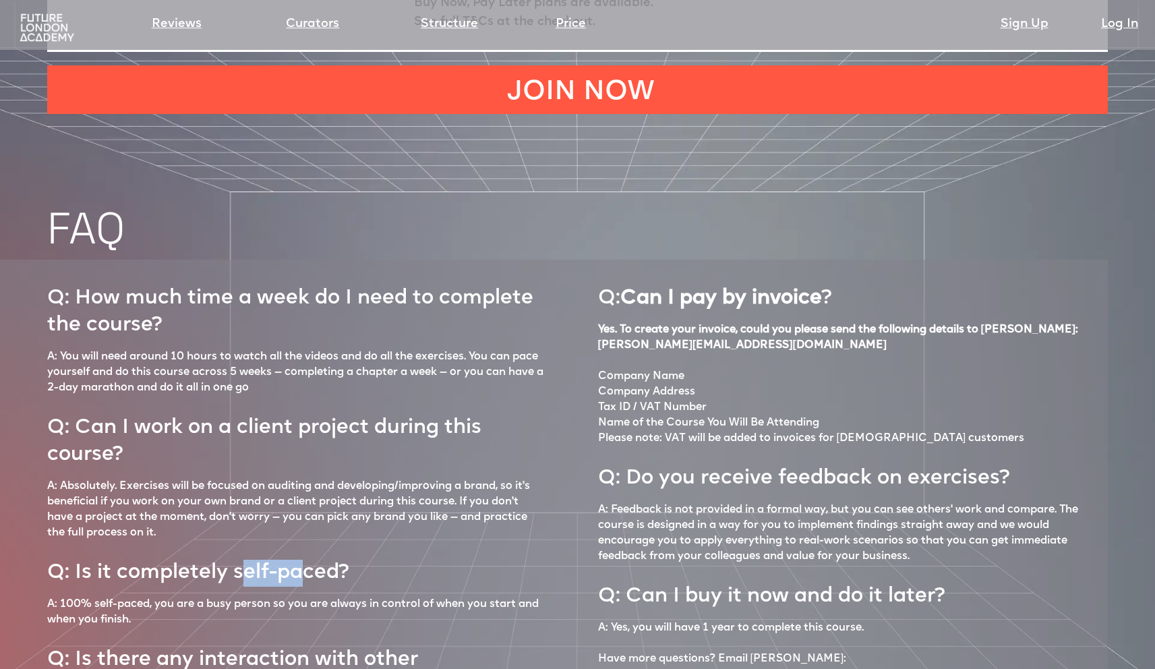
click at [297, 547] on h2 "Q: Is it completely self-paced?" at bounding box center [197, 566] width 301 height 39
click at [388, 596] on p "A: 100% self-paced, you are a busy person so you are always in control of when …" at bounding box center [295, 611] width 497 height 31
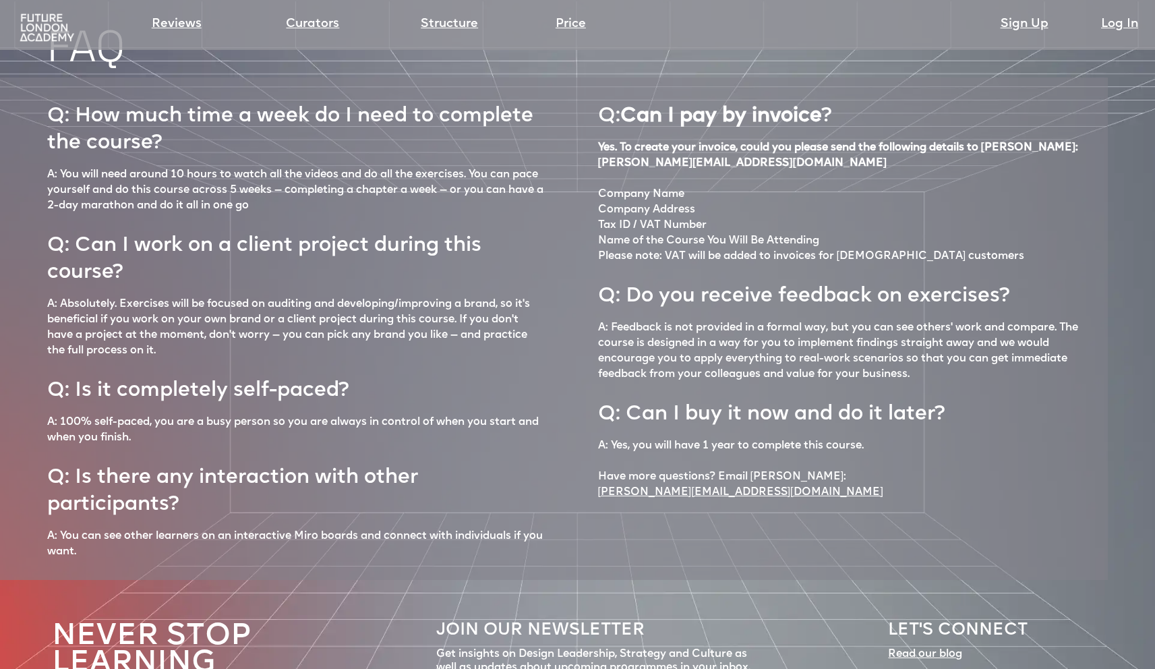
scroll to position [5655, 0]
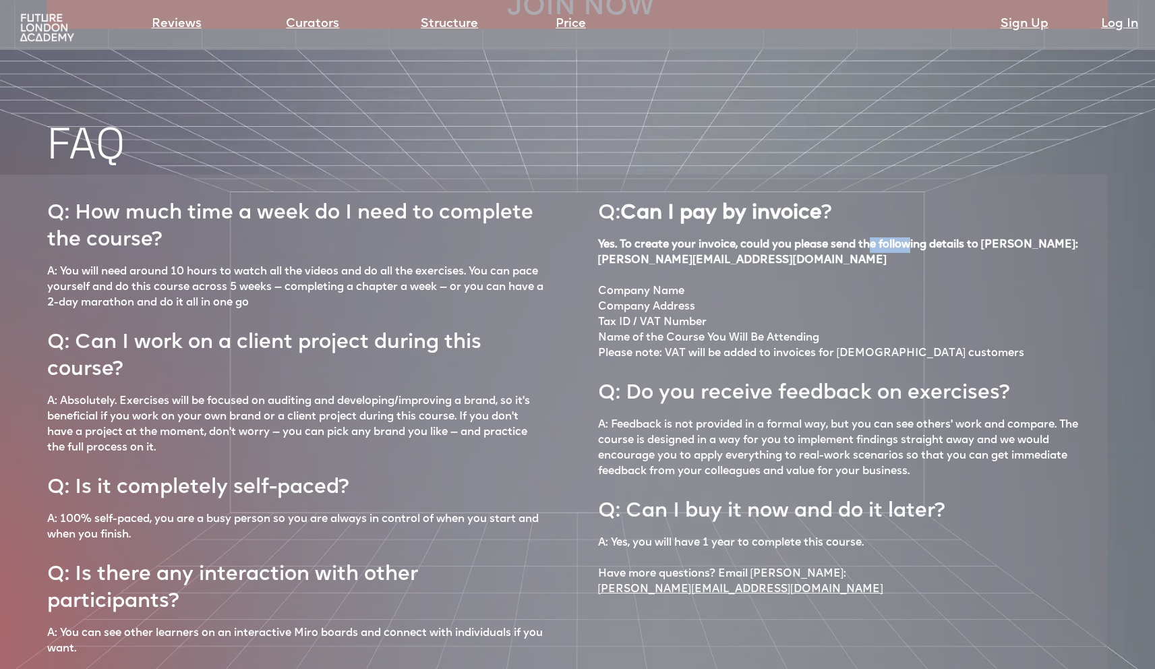
click at [913, 239] on strong "Yes. To create your invoice, could you please send the following details to And…" at bounding box center [838, 244] width 481 height 11
click at [945, 239] on strong "Yes. To create your invoice, could you please send the following details to And…" at bounding box center [838, 244] width 481 height 11
click at [861, 368] on h2 "Q: Do you receive feedback on exercises?" at bounding box center [803, 387] width 411 height 39
click at [913, 368] on h2 "Q: Do you receive feedback on exercises?" at bounding box center [803, 387] width 411 height 39
click at [886, 368] on h2 "Q: Do you receive feedback on exercises?" at bounding box center [803, 387] width 411 height 39
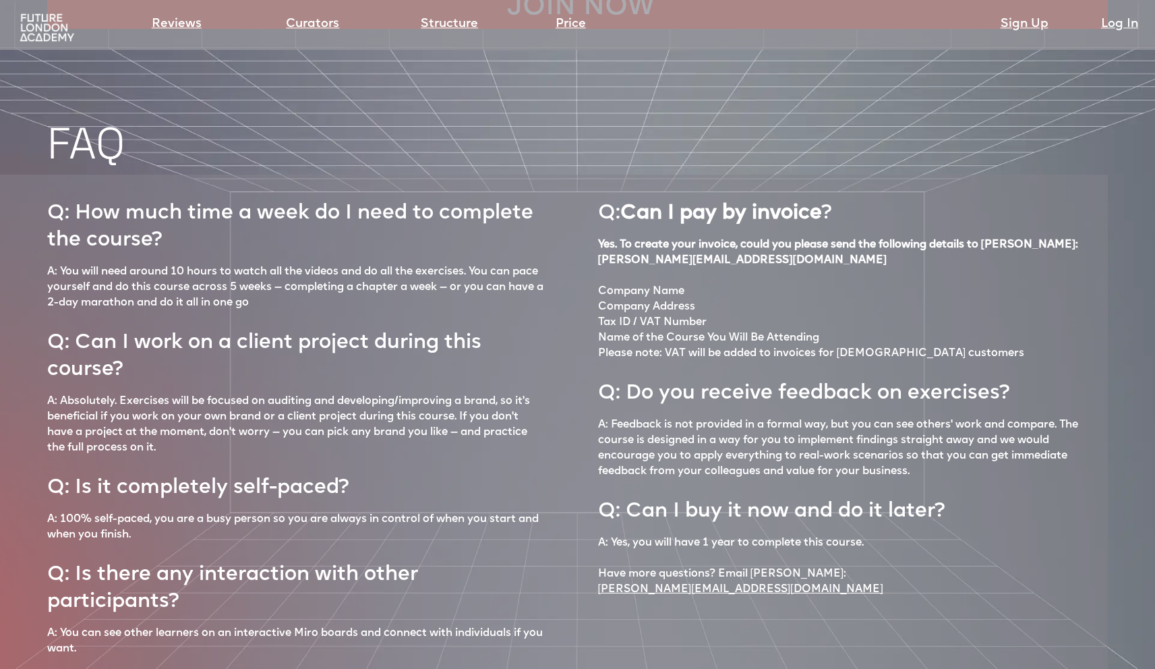
click at [845, 368] on h2 "Q: Do you receive feedback on exercises?" at bounding box center [803, 387] width 411 height 39
click at [861, 368] on h2 "Q: Do you receive feedback on exercises?" at bounding box center [803, 387] width 411 height 39
click at [907, 368] on h2 "Q: Do you receive feedback on exercises?" at bounding box center [803, 387] width 411 height 39
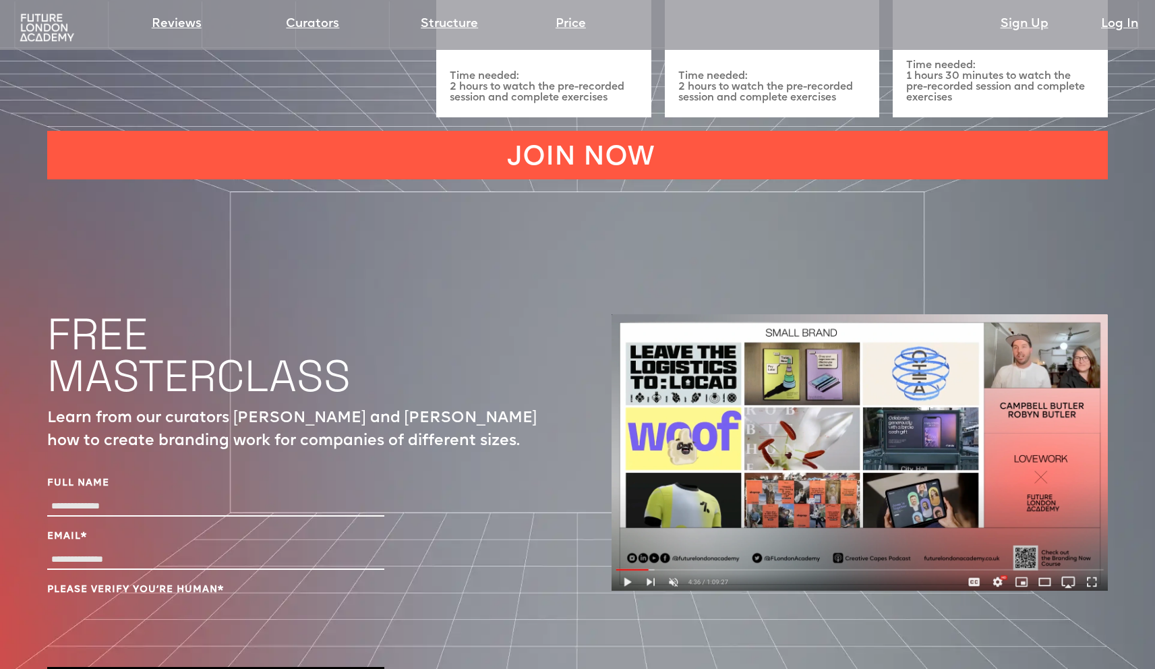
scroll to position [4493, 0]
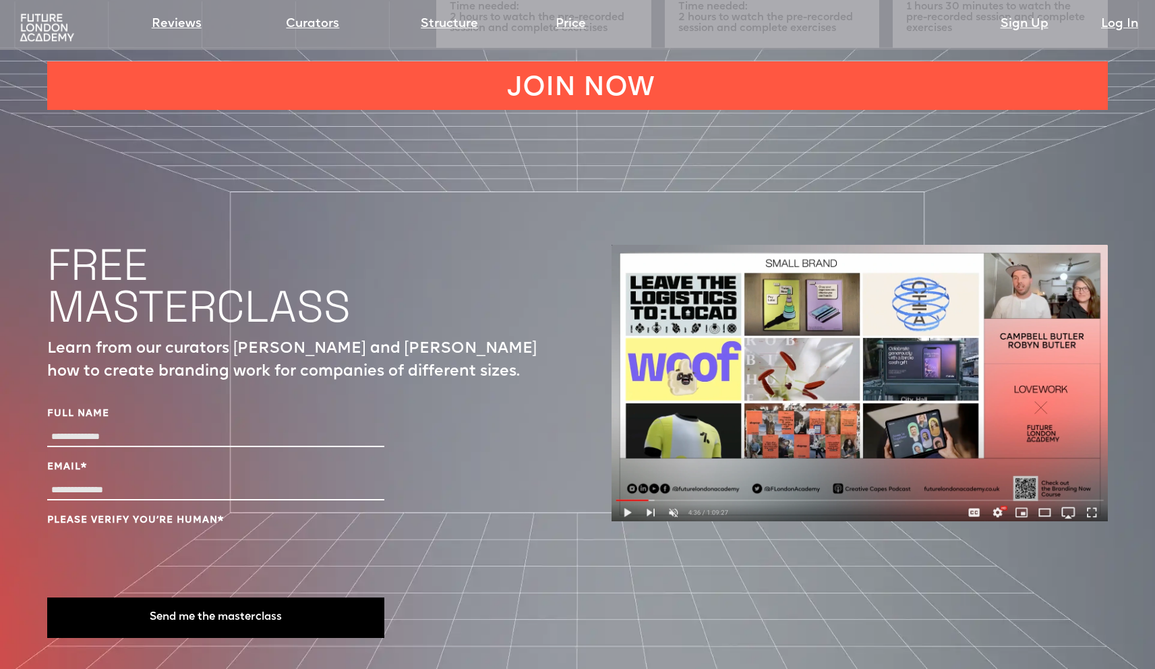
click at [626, 464] on img at bounding box center [859, 383] width 496 height 276
drag, startPoint x: 235, startPoint y: 324, endPoint x: 332, endPoint y: 322, distance: 97.1
click at [301, 338] on p "Learn from our curators Campbell and Robyn Butler how to create branding work f…" at bounding box center [295, 361] width 497 height 46
click at [337, 338] on p "Learn from our curators Campbell and Robyn Butler how to create branding work f…" at bounding box center [295, 361] width 497 height 46
drag, startPoint x: 324, startPoint y: 323, endPoint x: 220, endPoint y: 326, distance: 104.5
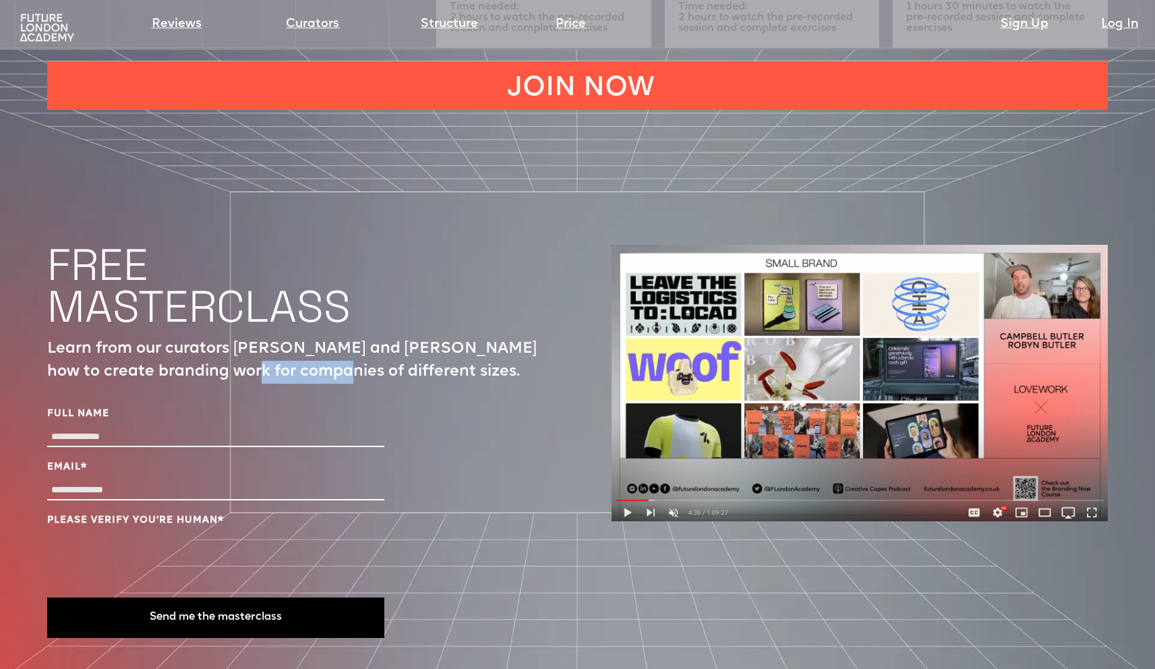
click at [244, 338] on p "Learn from our curators Campbell and Robyn Butler how to create branding work f…" at bounding box center [295, 361] width 497 height 46
click at [207, 338] on p "Learn from our curators Campbell and Robyn Butler how to create branding work f…" at bounding box center [295, 361] width 497 height 46
click at [346, 338] on p "Learn from our curators Campbell and Robyn Butler how to create branding work f…" at bounding box center [295, 361] width 497 height 46
drag, startPoint x: 368, startPoint y: 321, endPoint x: 322, endPoint y: 324, distance: 45.9
click at [344, 338] on p "Learn from our curators Campbell and Robyn Butler how to create branding work f…" at bounding box center [295, 361] width 497 height 46
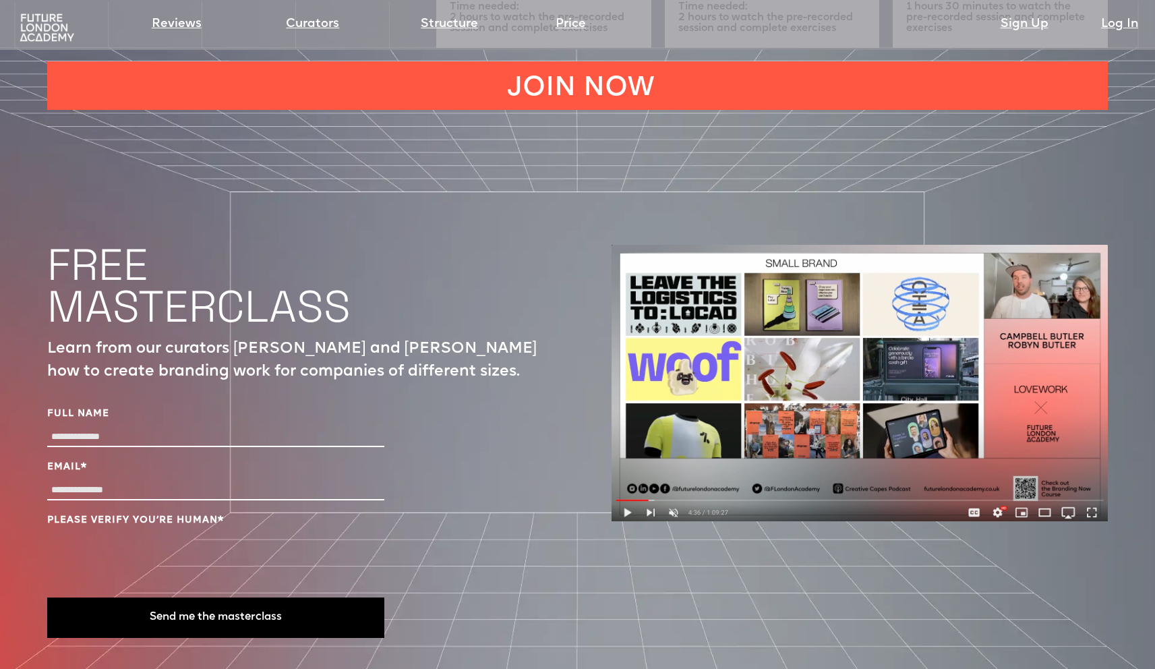
click at [303, 338] on p "Learn from our curators Campbell and Robyn Butler how to create branding work f…" at bounding box center [295, 361] width 497 height 46
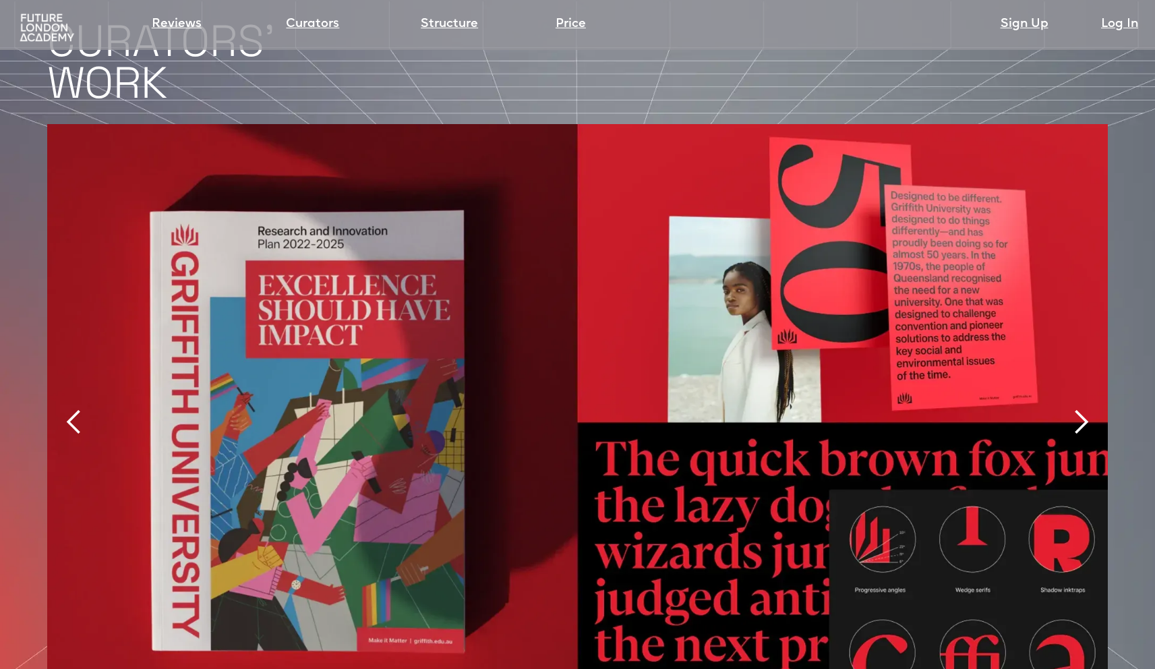
scroll to position [3066, 0]
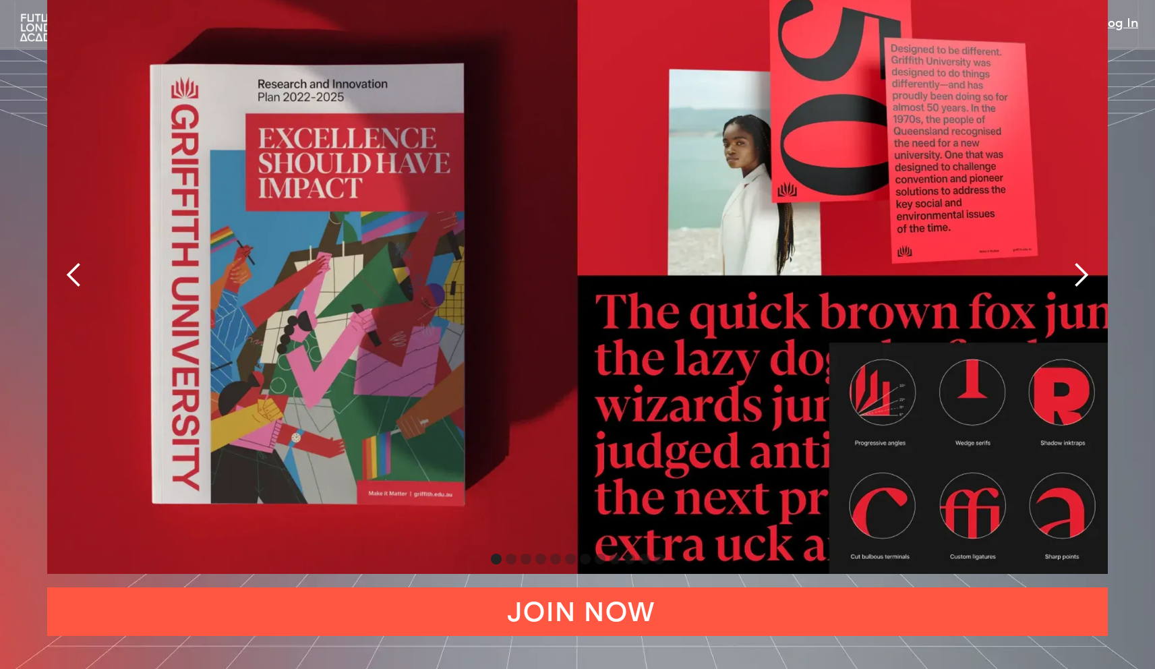
click at [1084, 262] on div "next slide" at bounding box center [1080, 275] width 27 height 27
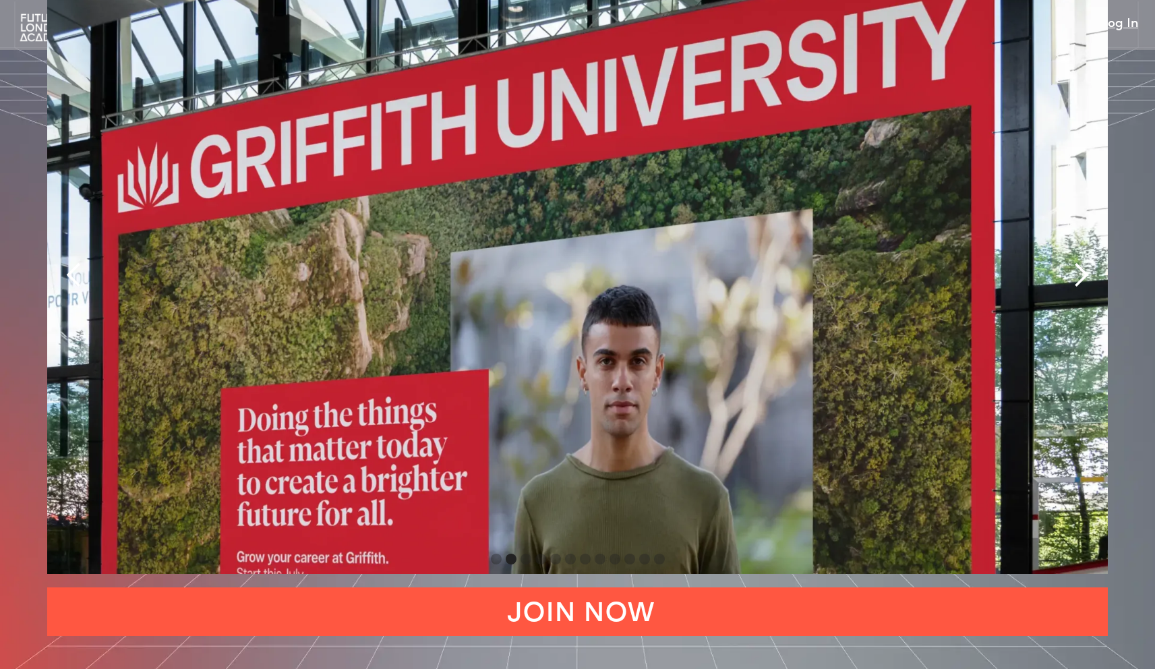
click at [1086, 262] on div "next slide" at bounding box center [1080, 275] width 27 height 27
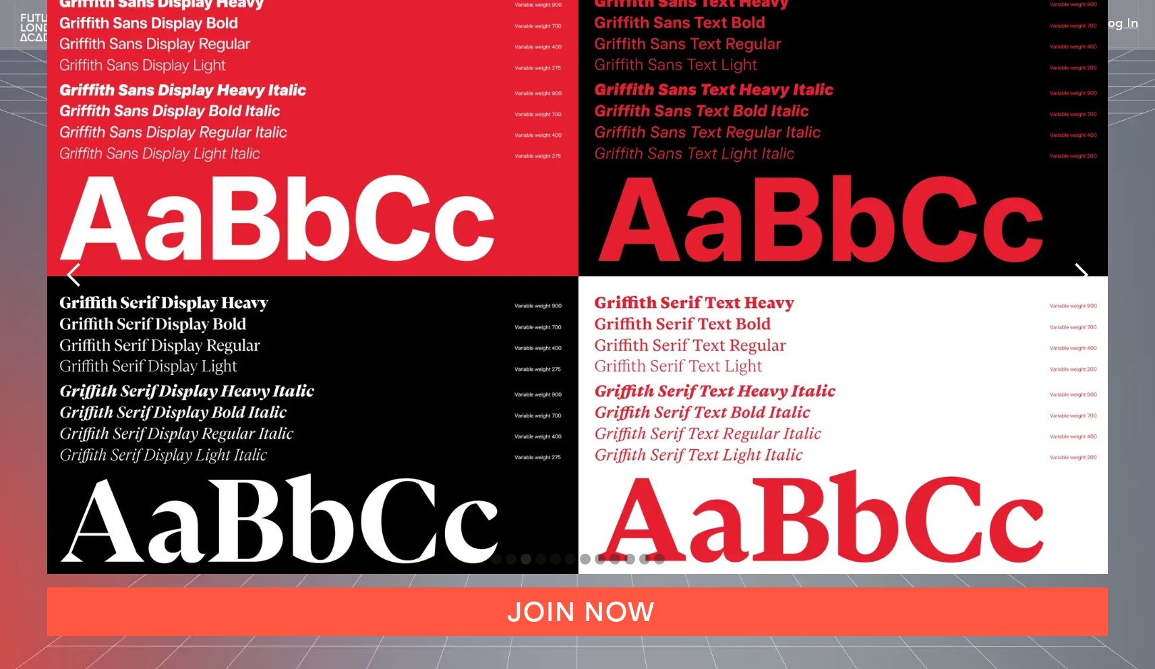
scroll to position [3058, 0]
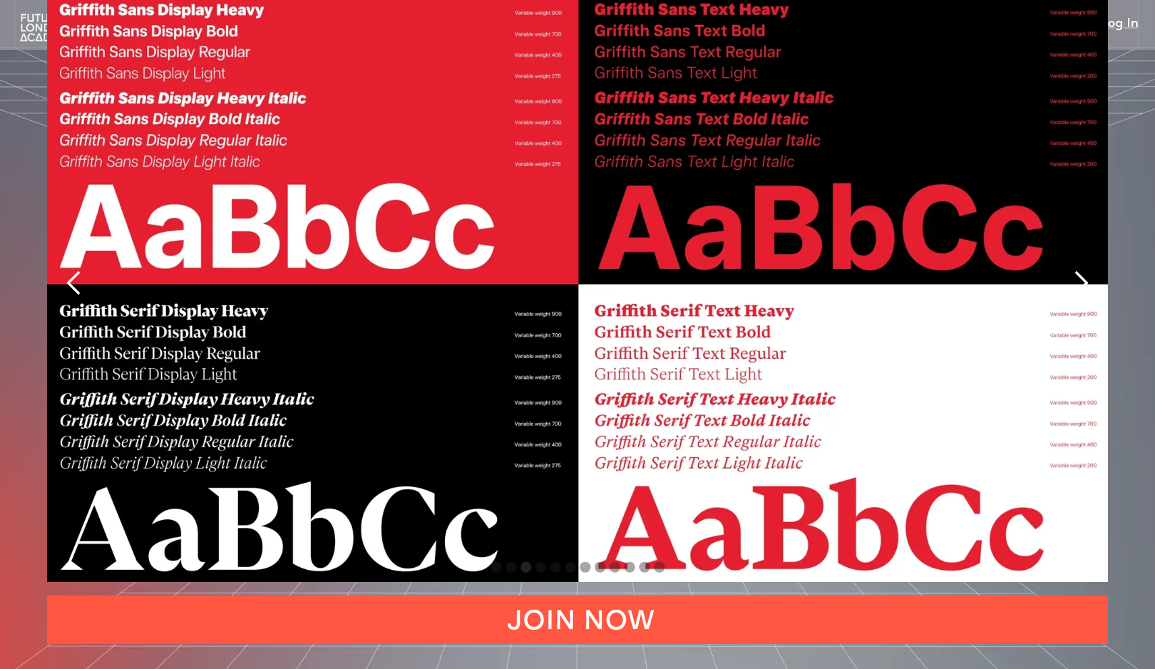
click at [1084, 270] on div "next slide" at bounding box center [1080, 283] width 27 height 27
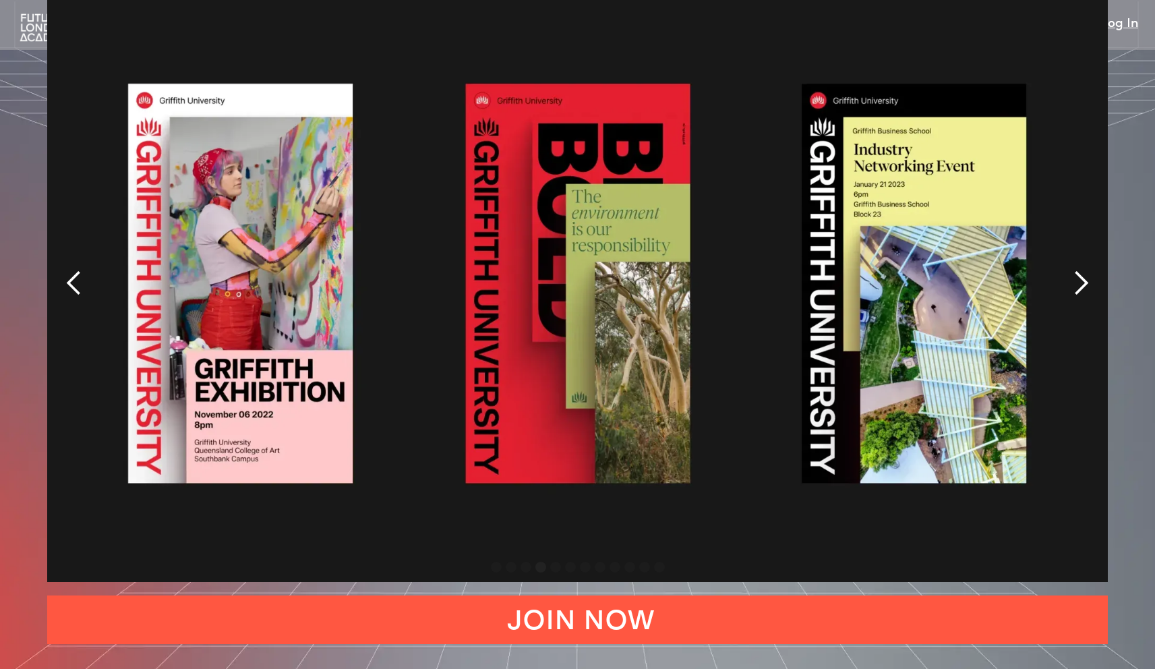
click at [1082, 270] on div "next slide" at bounding box center [1080, 283] width 27 height 27
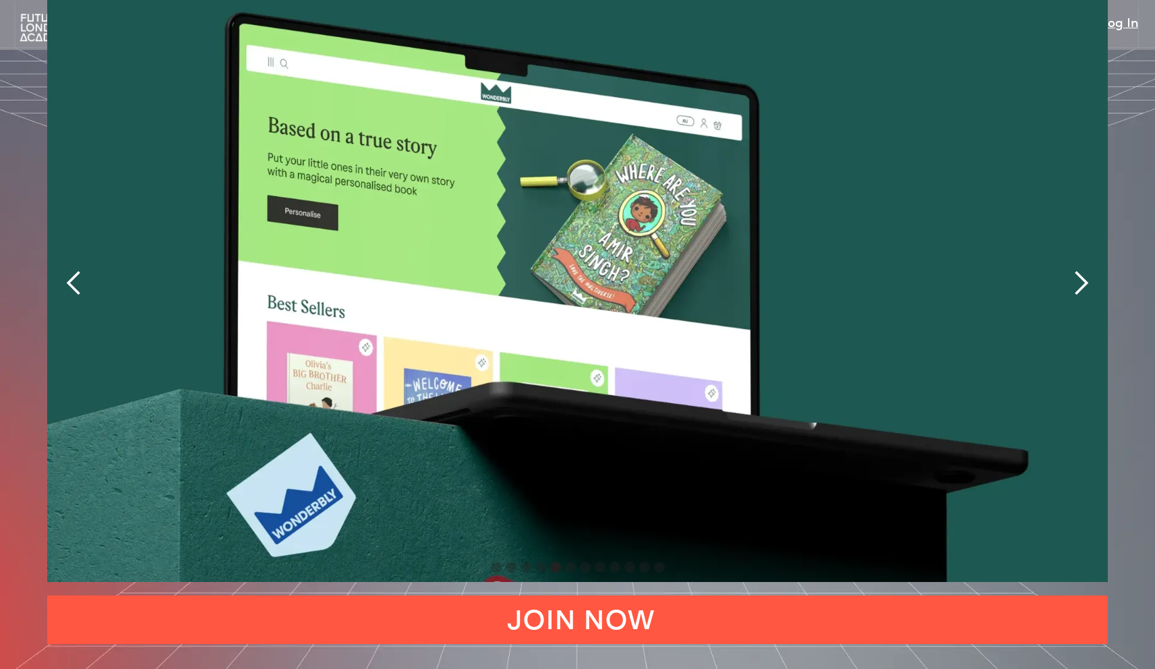
click at [1083, 270] on div "next slide" at bounding box center [1080, 283] width 27 height 27
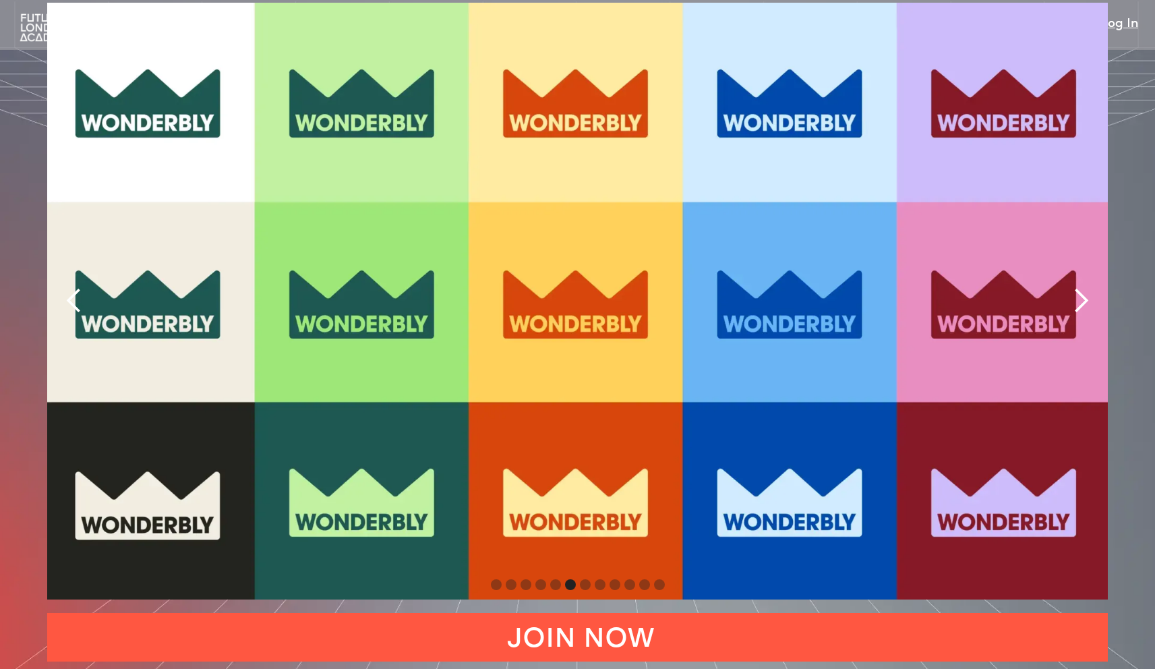
scroll to position [3032, 0]
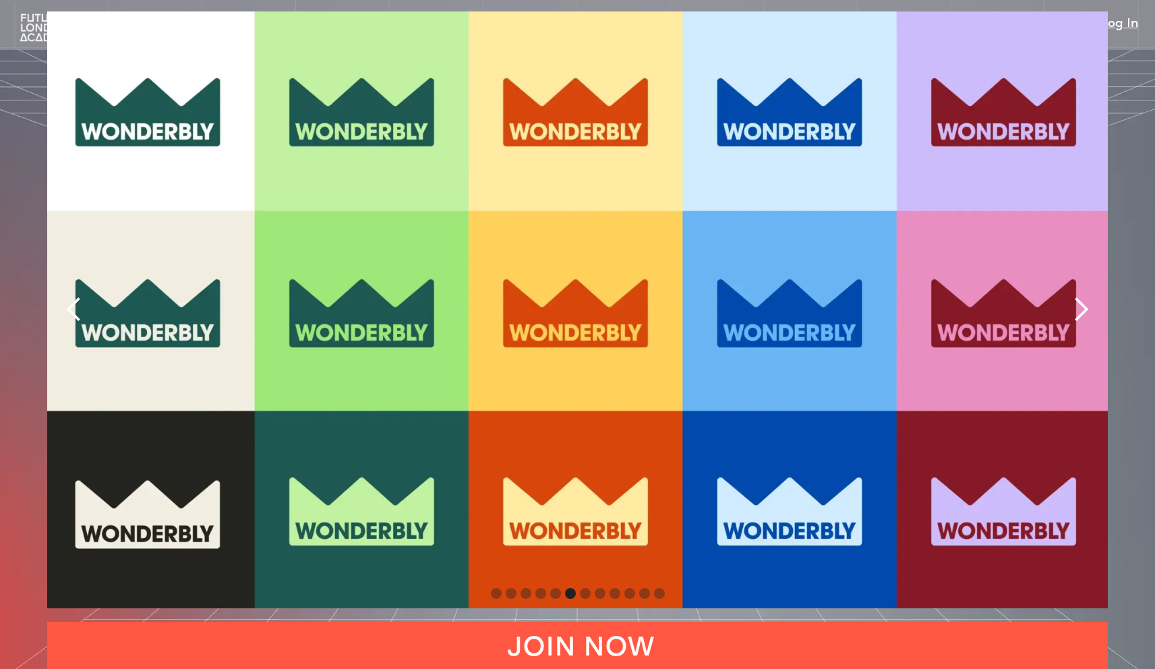
click at [1081, 239] on div "next slide" at bounding box center [1080, 309] width 54 height 596
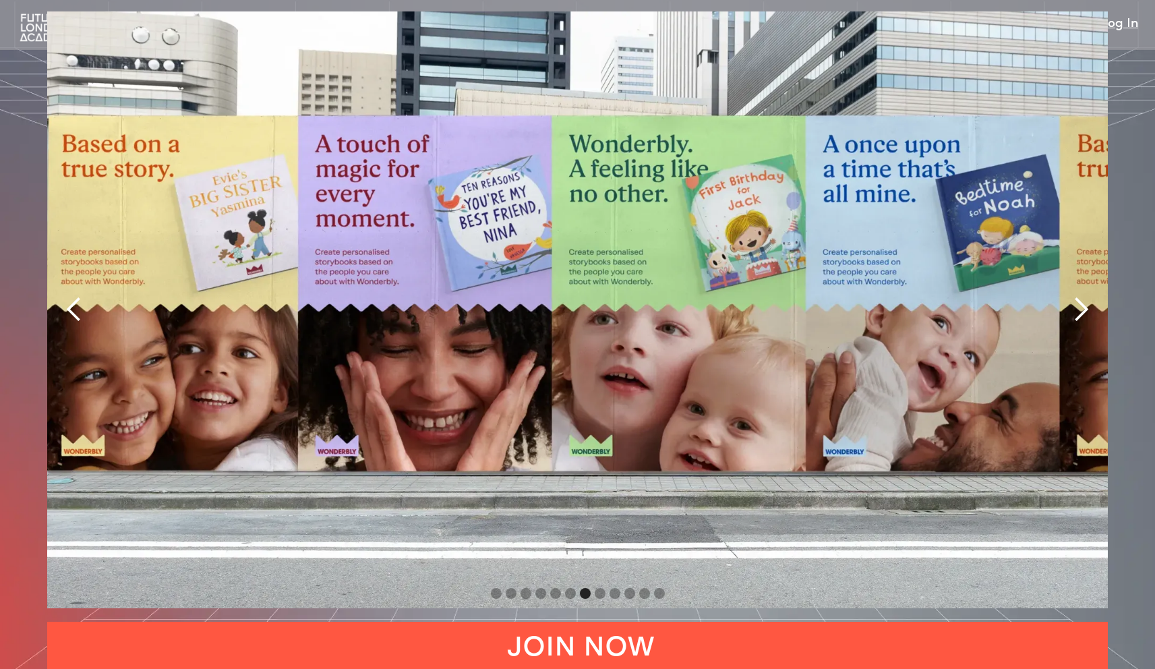
click at [1081, 239] on div "next slide" at bounding box center [1080, 309] width 54 height 596
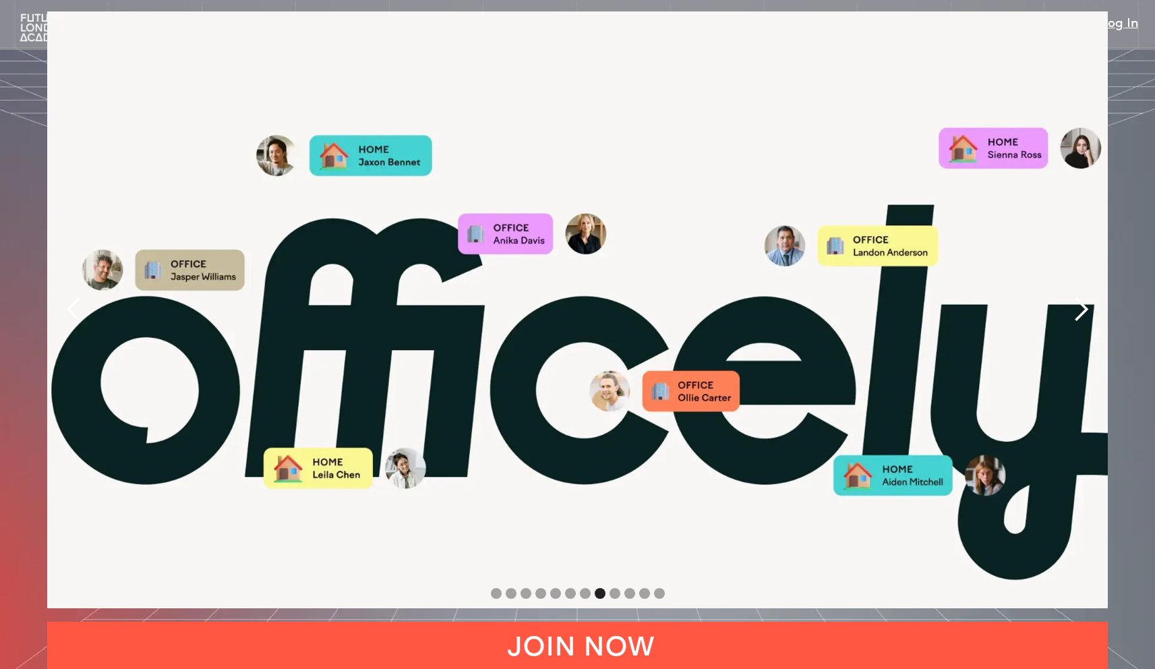
click at [1078, 296] on div "next slide" at bounding box center [1080, 309] width 27 height 27
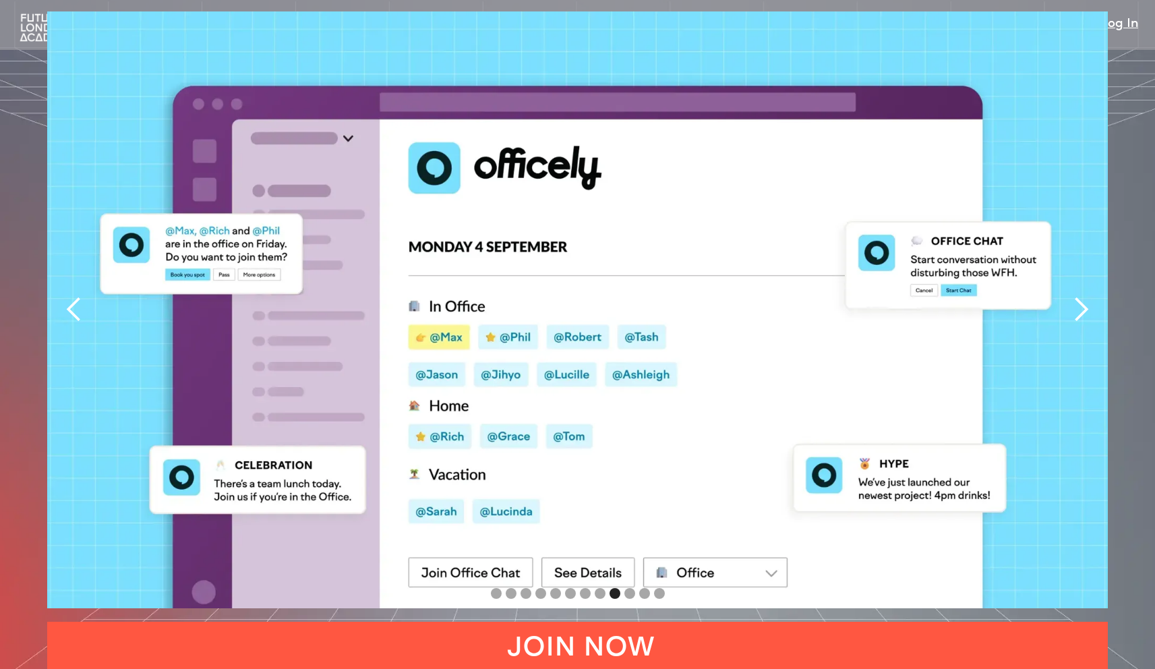
click at [1081, 296] on div "next slide" at bounding box center [1080, 309] width 27 height 27
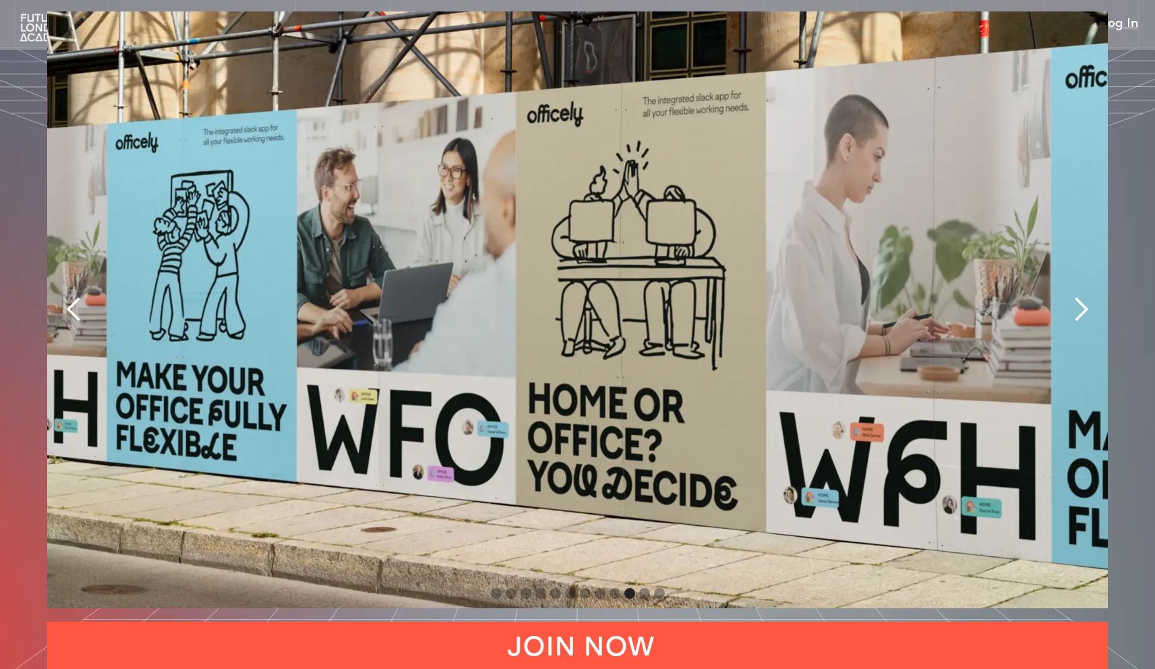
click at [1070, 296] on div "next slide" at bounding box center [1080, 309] width 27 height 27
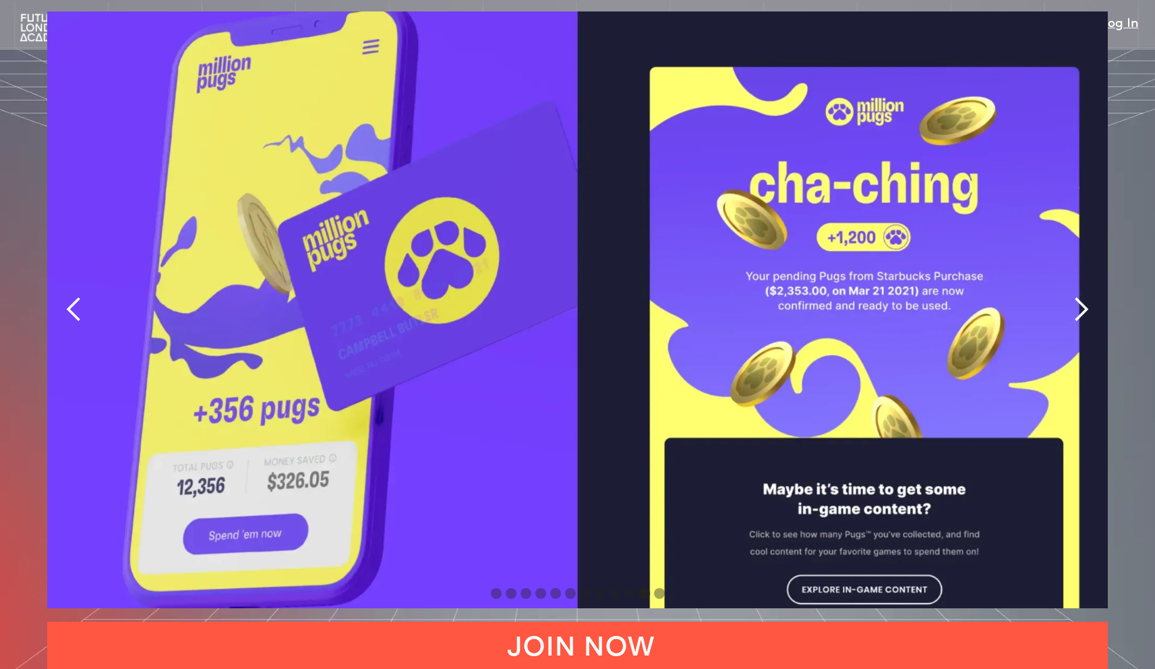
click at [1067, 296] on div "next slide" at bounding box center [1080, 309] width 27 height 27
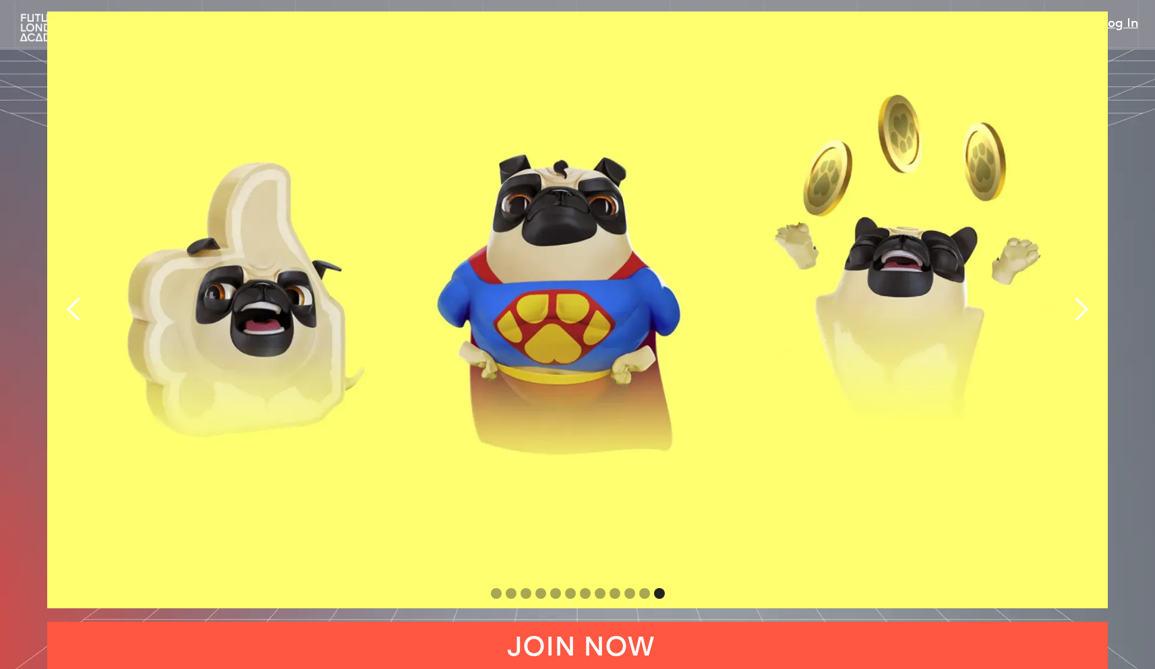
click at [1070, 296] on div "next slide" at bounding box center [1080, 309] width 27 height 27
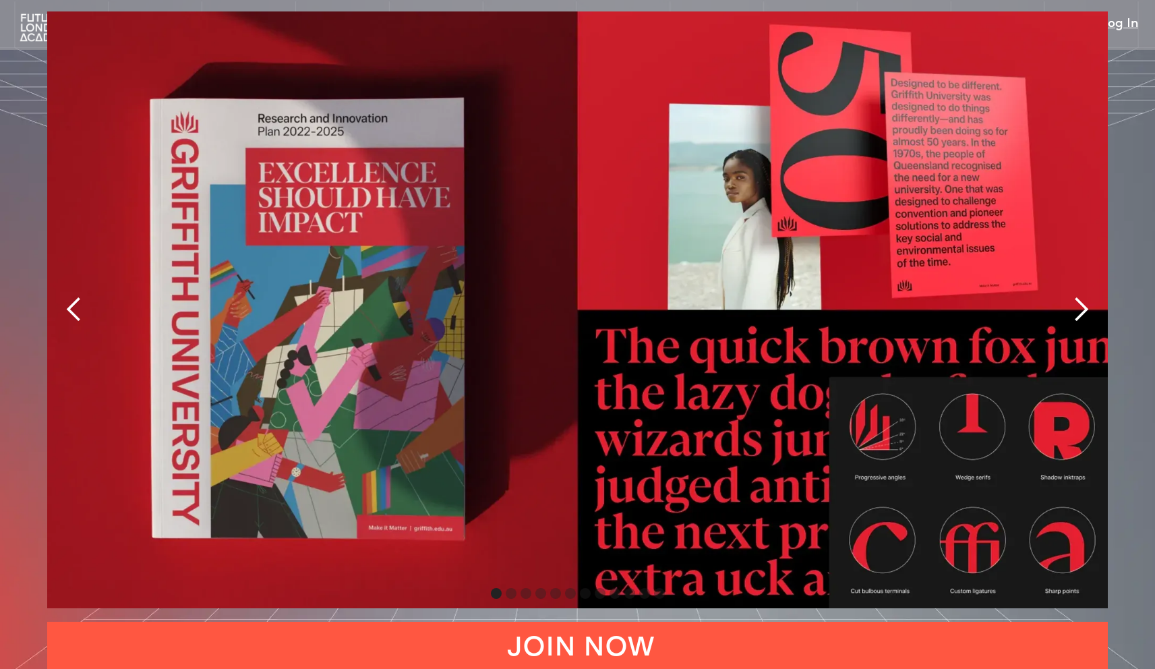
click at [1074, 296] on div "next slide" at bounding box center [1080, 309] width 27 height 27
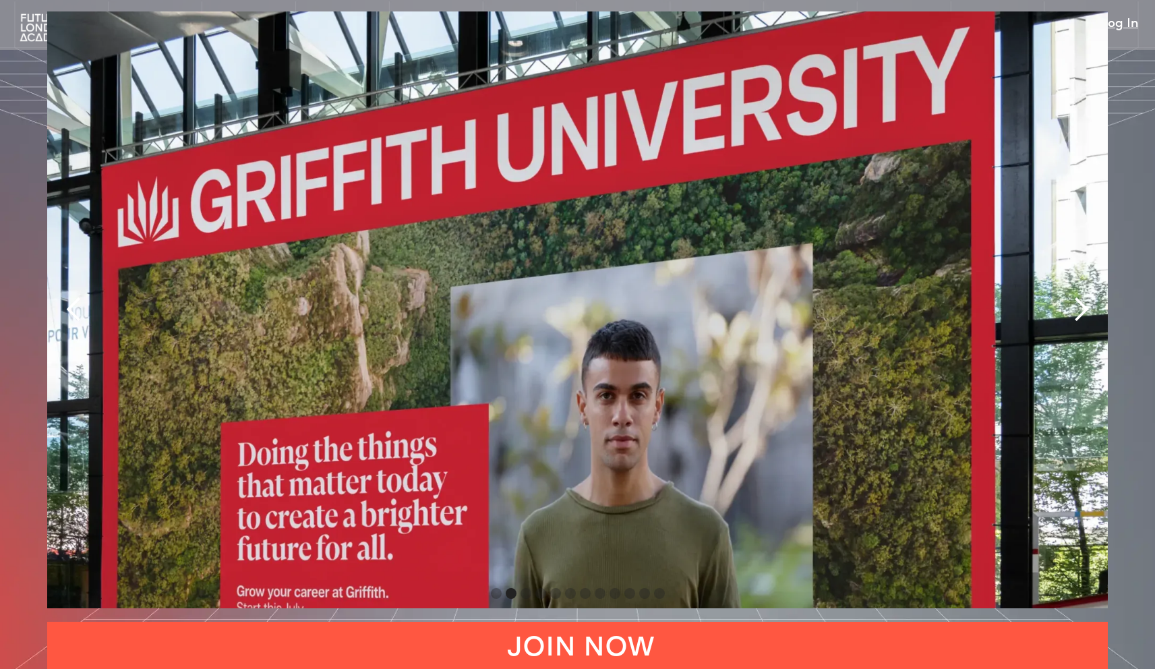
click at [1074, 296] on div "next slide" at bounding box center [1080, 309] width 27 height 27
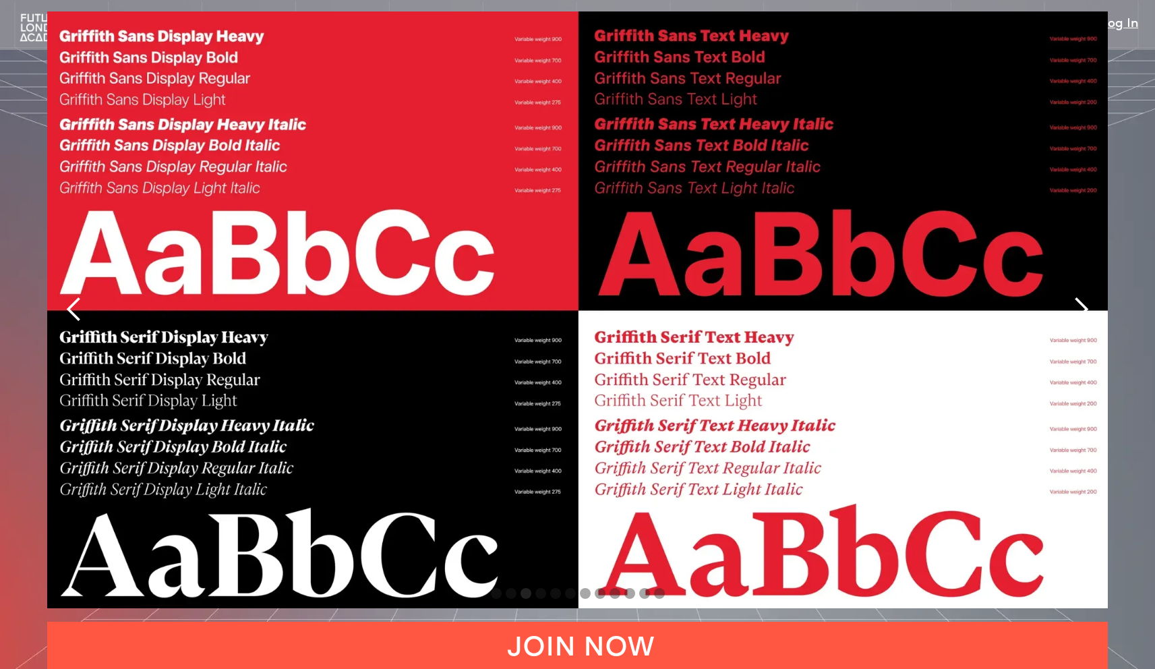
click at [1074, 296] on div "next slide" at bounding box center [1080, 309] width 27 height 27
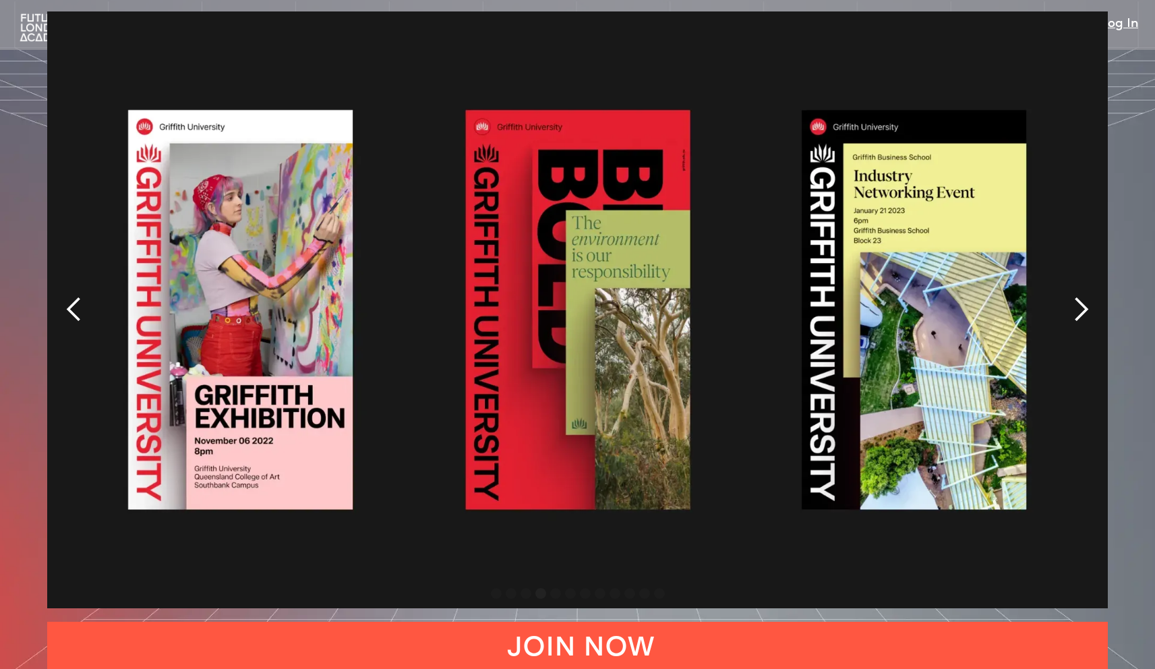
click at [1074, 296] on div "next slide" at bounding box center [1080, 309] width 27 height 27
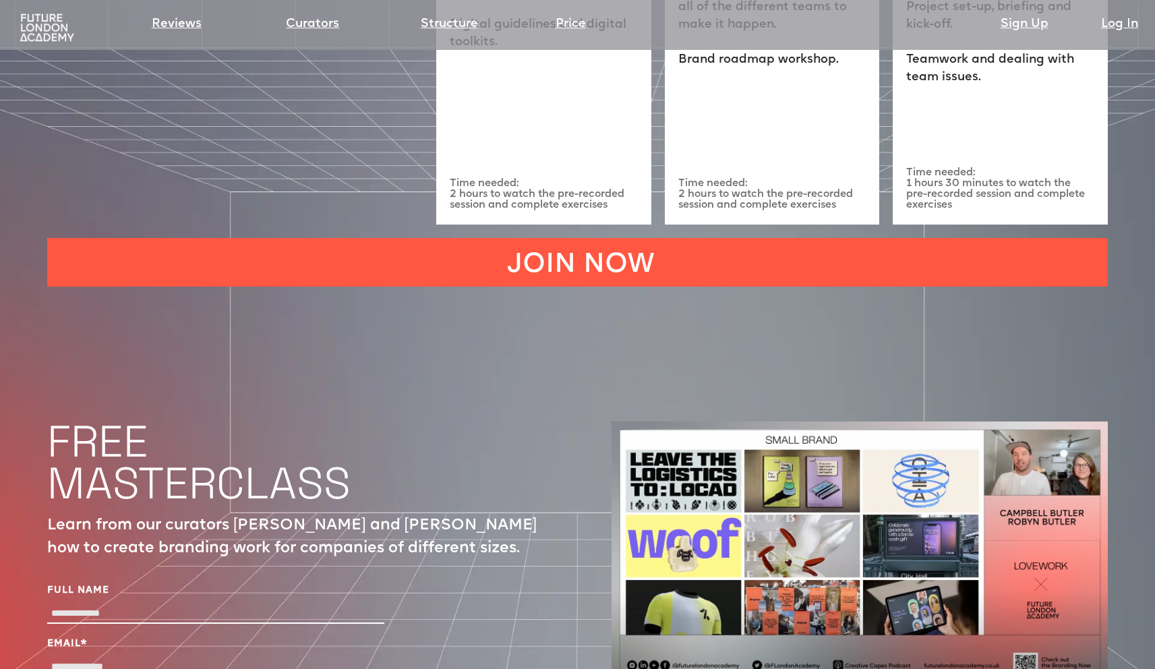
scroll to position [298, 0]
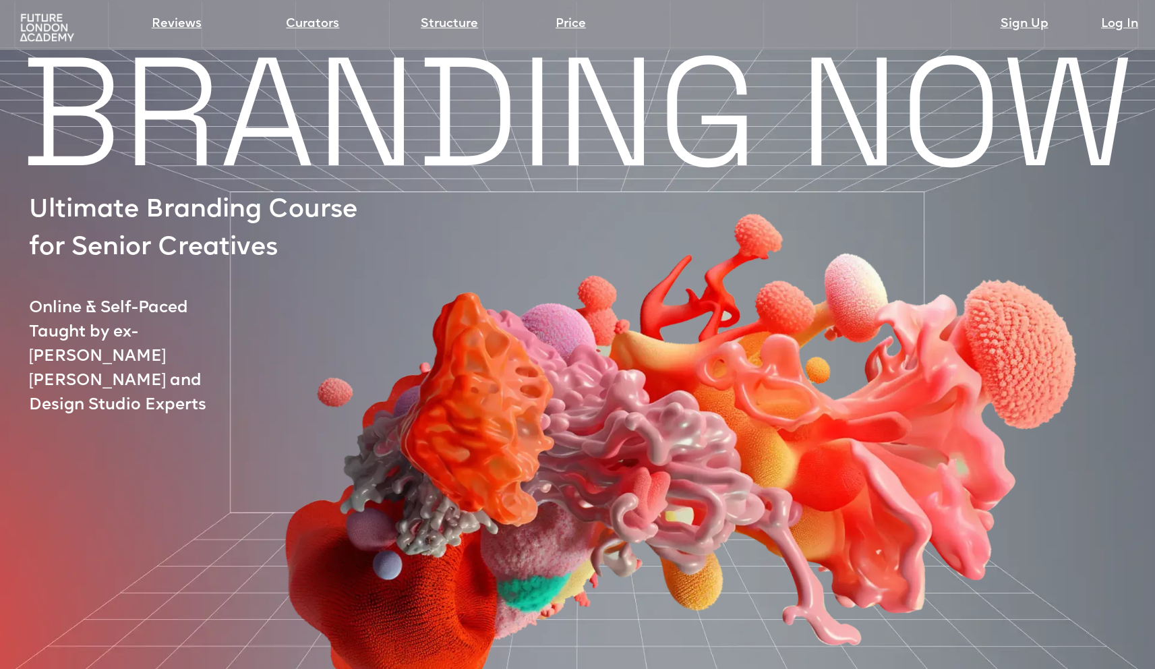
click at [53, 29] on img at bounding box center [47, 28] width 60 height 30
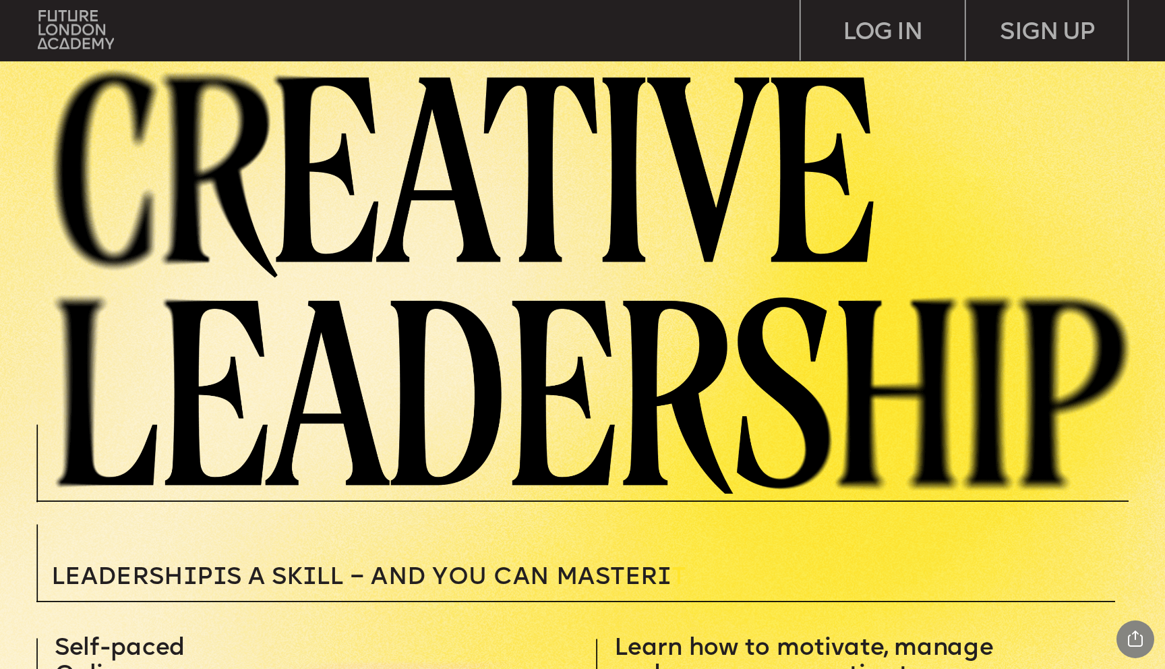
scroll to position [8, 0]
